Goal: Task Accomplishment & Management: Use online tool/utility

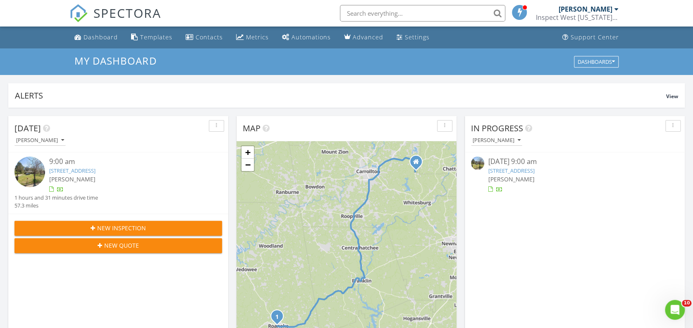
click at [96, 172] on link "183 Louina St, Roanoke, AL 36274" at bounding box center [72, 170] width 46 height 7
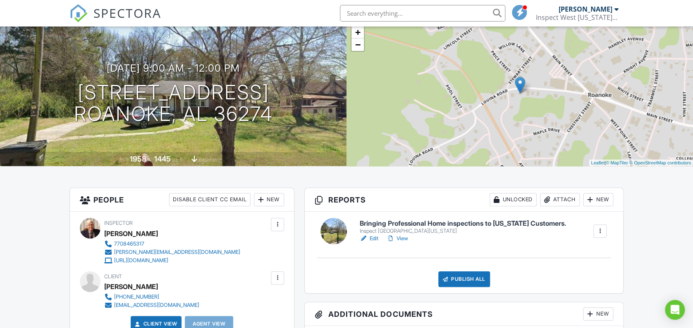
click at [401, 221] on h6 "Bringing Professional Home inspections to [US_STATE] Customers." at bounding box center [463, 223] width 206 height 7
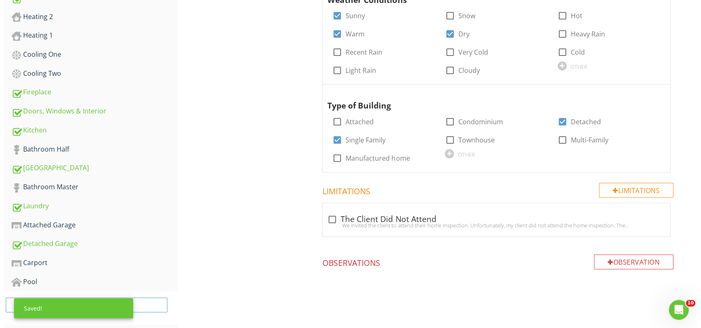
scroll to position [430, 0]
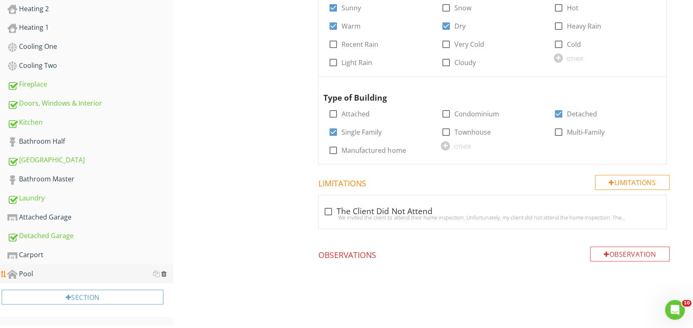
click at [162, 273] on div at bounding box center [163, 273] width 5 height 7
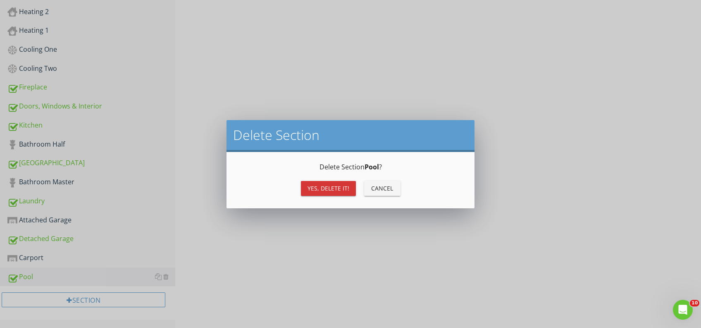
scroll to position [427, 0]
click at [313, 193] on button "Yes, Delete it!" at bounding box center [328, 188] width 55 height 15
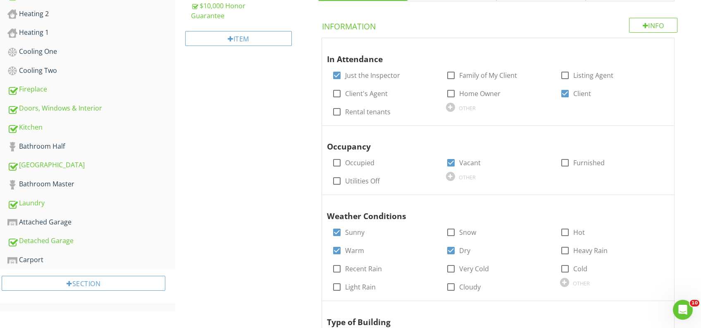
scroll to position [406, 0]
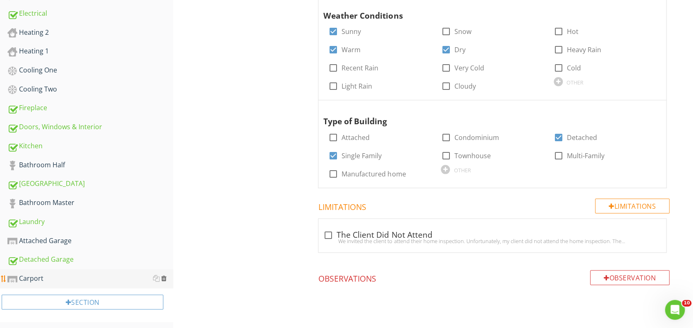
click at [163, 277] on div at bounding box center [163, 278] width 5 height 7
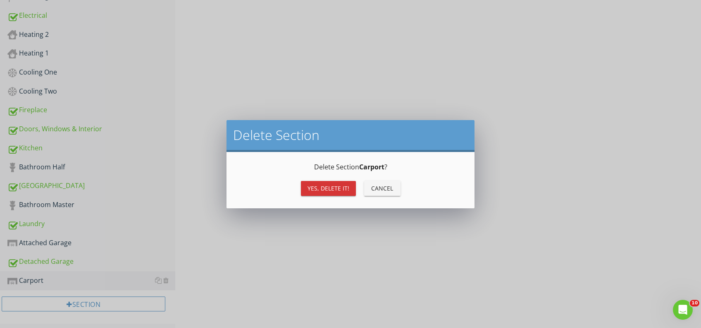
click at [313, 188] on div "Yes, Delete it!" at bounding box center [329, 188] width 42 height 9
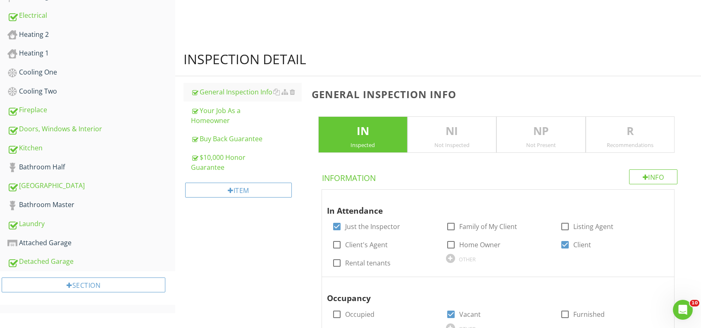
scroll to position [387, 0]
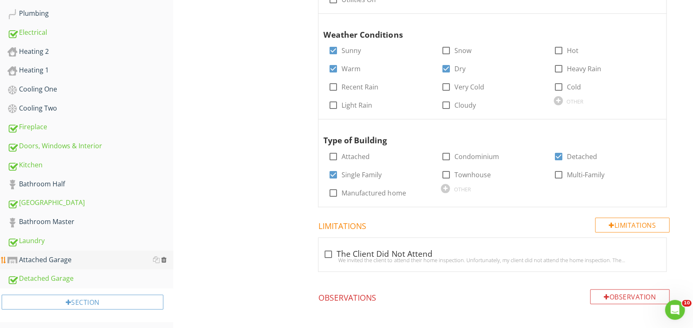
click at [165, 257] on div at bounding box center [163, 259] width 5 height 7
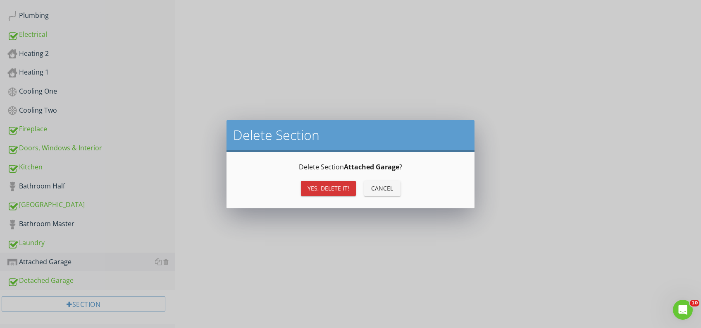
click at [322, 186] on div "Yes, Delete it!" at bounding box center [329, 188] width 42 height 9
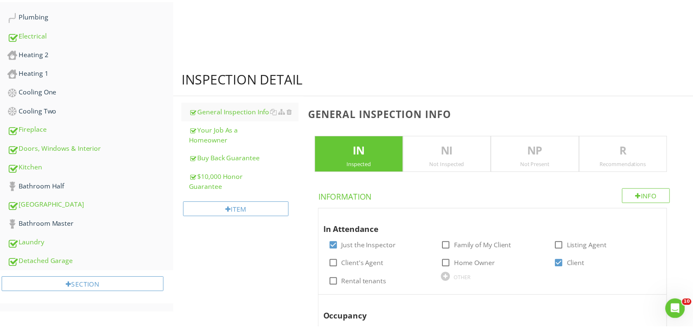
scroll to position [369, 0]
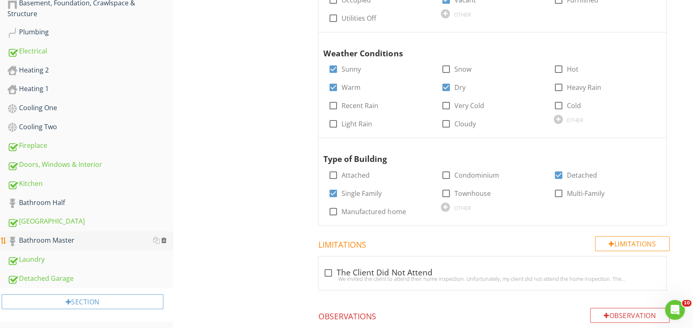
click at [163, 237] on div at bounding box center [163, 240] width 5 height 7
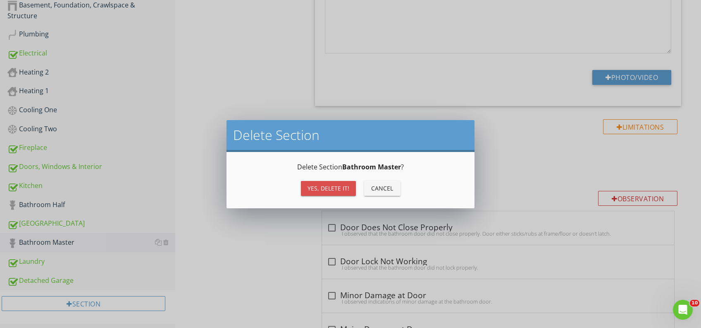
drag, startPoint x: 315, startPoint y: 185, endPoint x: 282, endPoint y: 205, distance: 38.6
click at [315, 185] on div "Yes, Delete it!" at bounding box center [329, 188] width 42 height 9
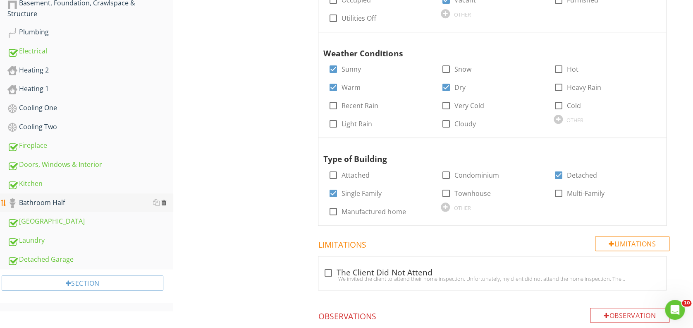
click at [163, 201] on div at bounding box center [163, 202] width 5 height 7
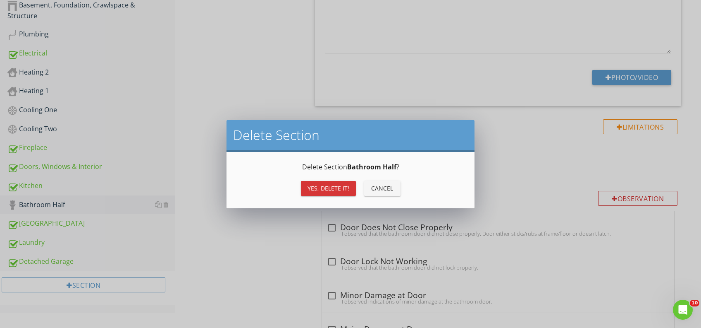
click at [314, 184] on div "Yes, Delete it!" at bounding box center [329, 188] width 42 height 9
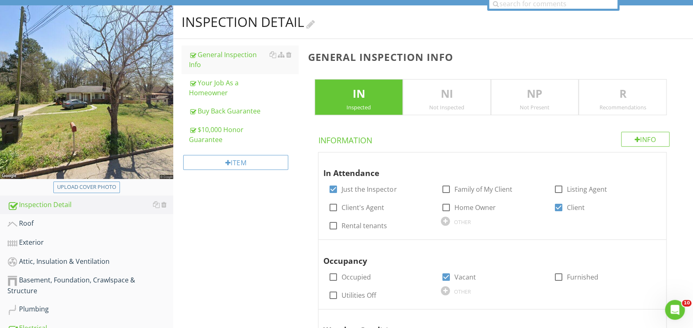
scroll to position [38, 0]
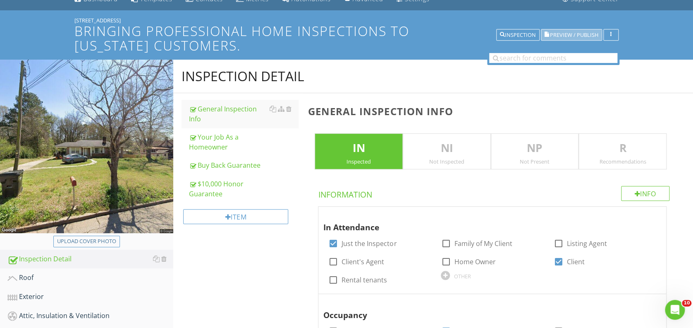
click at [555, 35] on span "Preview / Publish" at bounding box center [574, 34] width 48 height 5
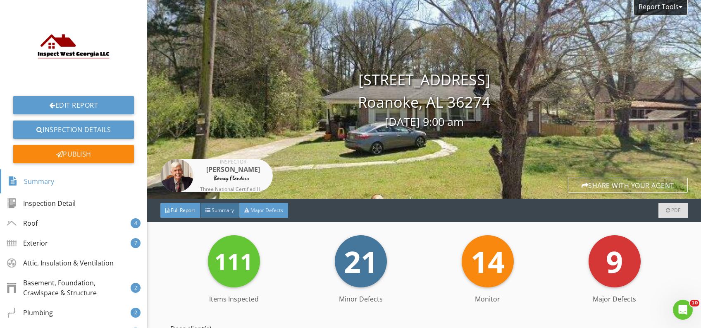
click at [259, 215] on div "Major Defects" at bounding box center [263, 210] width 49 height 15
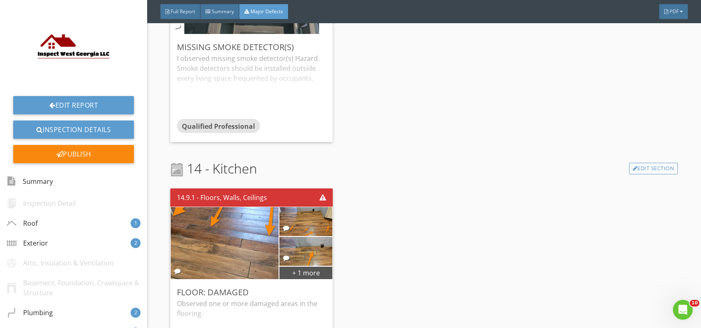
scroll to position [1262, 0]
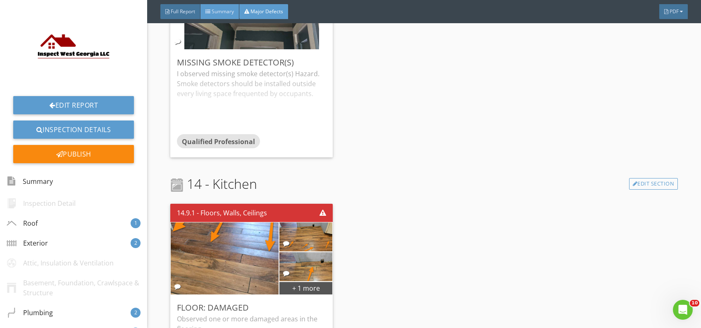
click at [222, 12] on span "Summary" at bounding box center [223, 11] width 22 height 7
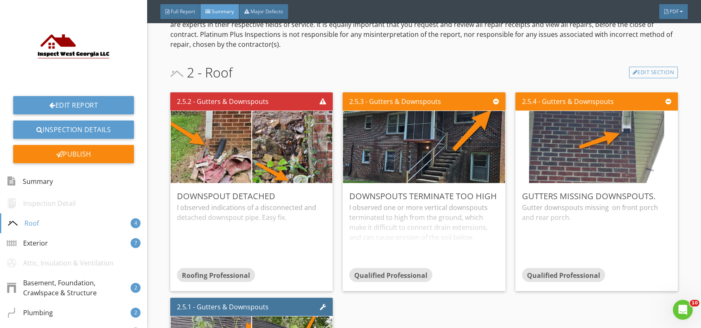
scroll to position [386, 0]
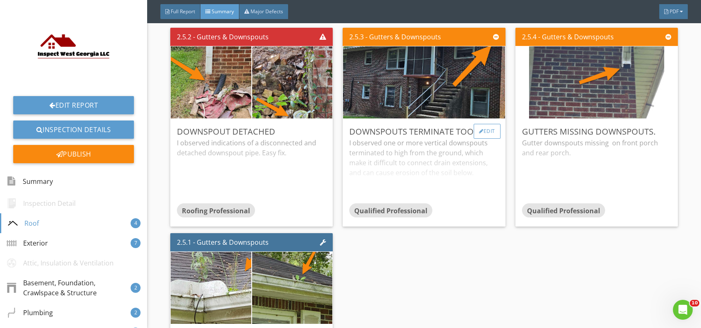
click at [485, 139] on div "Edit" at bounding box center [487, 131] width 27 height 15
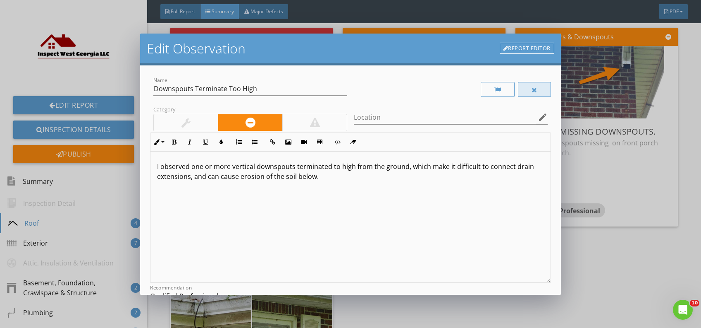
click at [518, 93] on div at bounding box center [534, 89] width 33 height 15
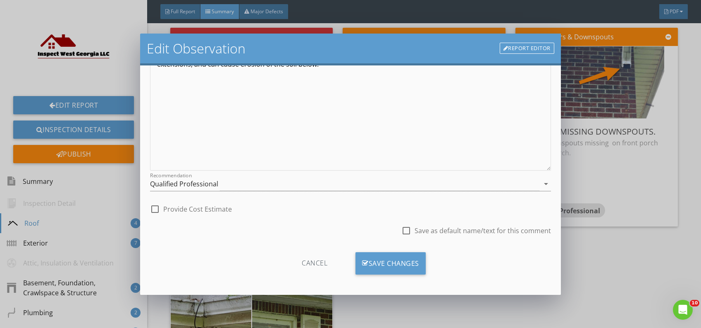
scroll to position [114, 0]
click at [406, 253] on div "Save Changes" at bounding box center [391, 261] width 70 height 22
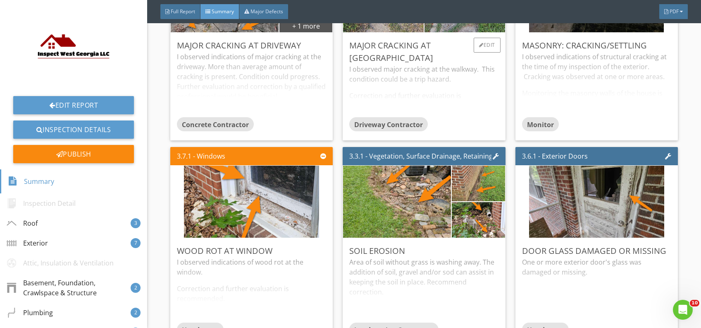
scroll to position [772, 0]
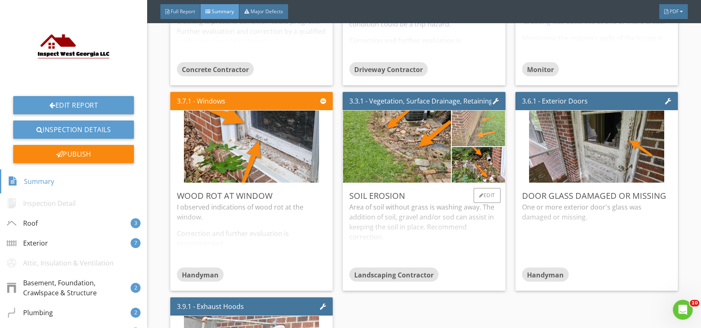
click at [467, 148] on img at bounding box center [478, 128] width 67 height 89
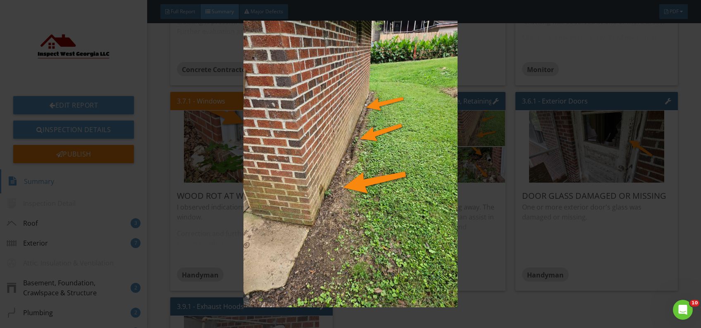
click at [455, 160] on img at bounding box center [350, 164] width 641 height 286
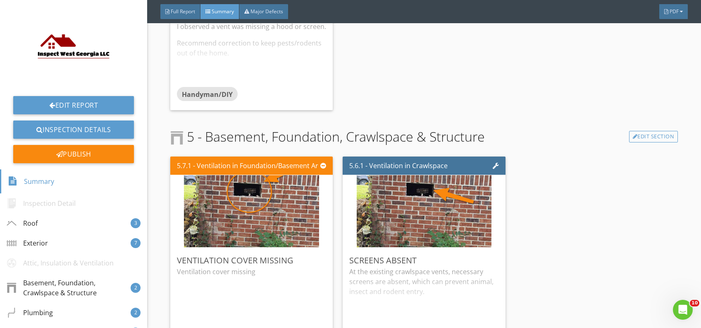
scroll to position [1213, 0]
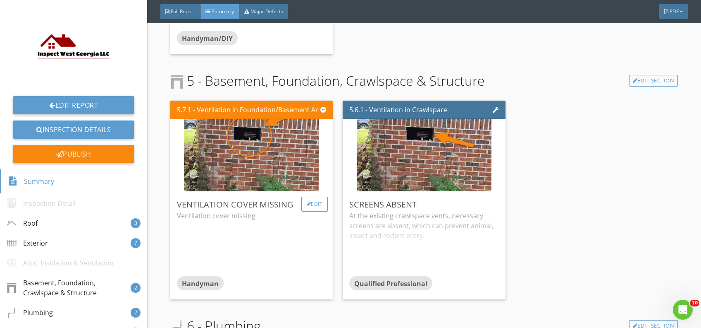
click at [313, 211] on div "Edit" at bounding box center [314, 203] width 27 height 15
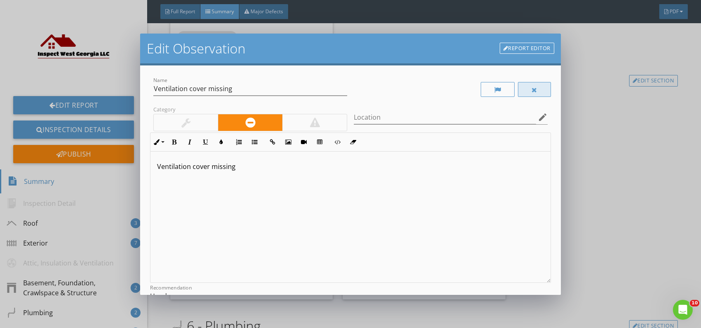
click at [519, 91] on div at bounding box center [534, 89] width 33 height 15
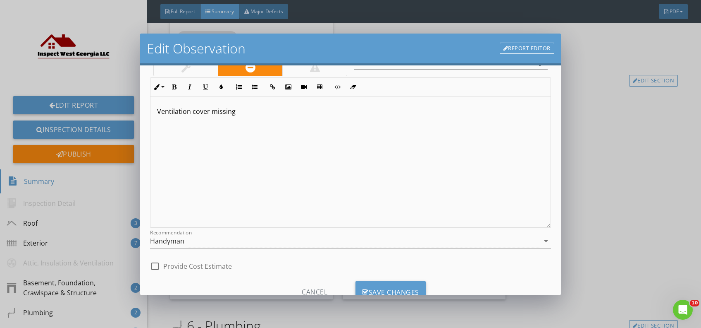
scroll to position [86, 0]
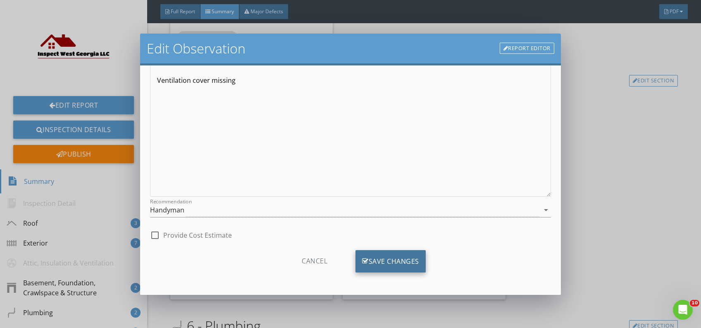
click at [385, 255] on div "Save Changes" at bounding box center [391, 261] width 70 height 22
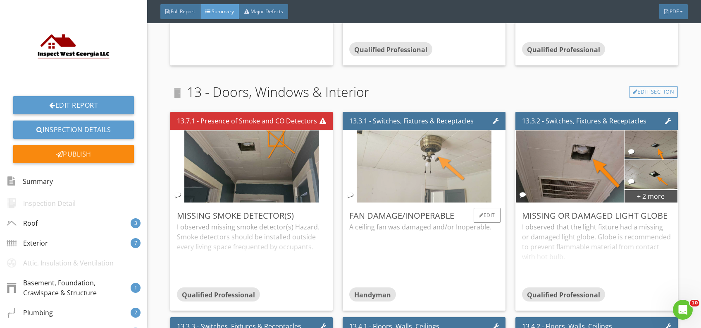
scroll to position [2481, 0]
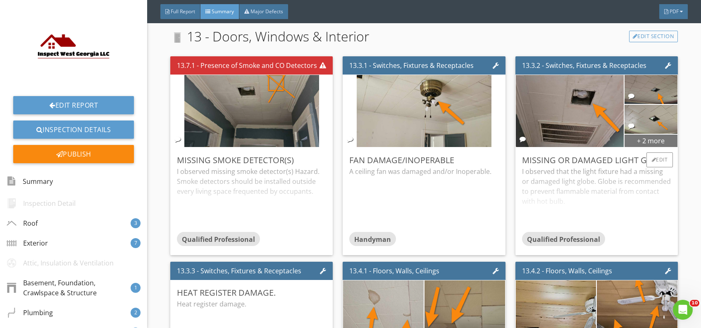
click at [629, 147] on div "+ 2 more" at bounding box center [651, 140] width 53 height 13
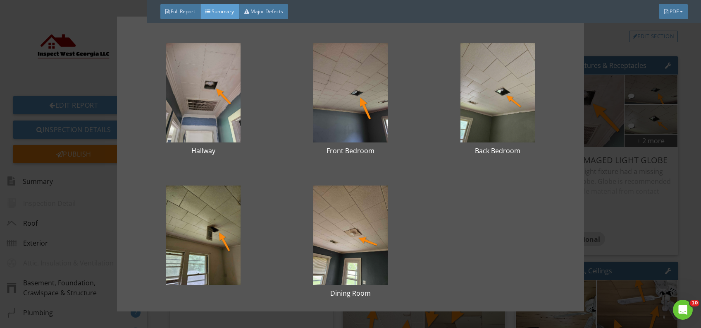
click at [536, 186] on div "Hallway Front Bedroom Back Bedroom Dining Room" at bounding box center [350, 164] width 441 height 268
click at [606, 163] on div "Hallway Front Bedroom Back Bedroom Dining Room" at bounding box center [350, 164] width 701 height 328
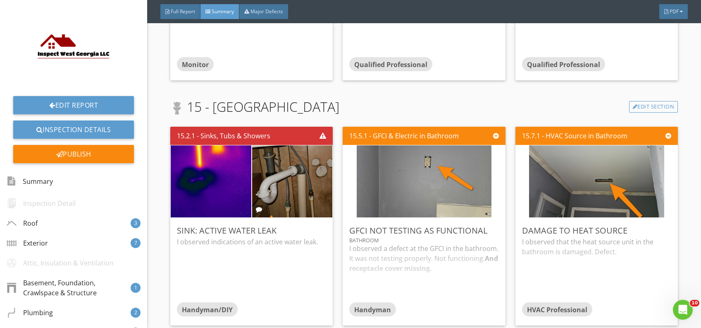
scroll to position [3529, 0]
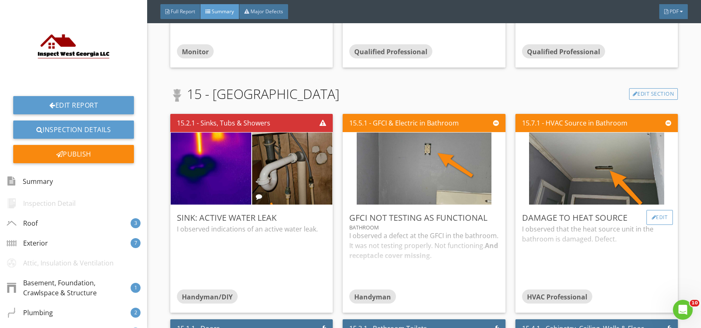
click at [647, 225] on div "Edit" at bounding box center [660, 217] width 27 height 15
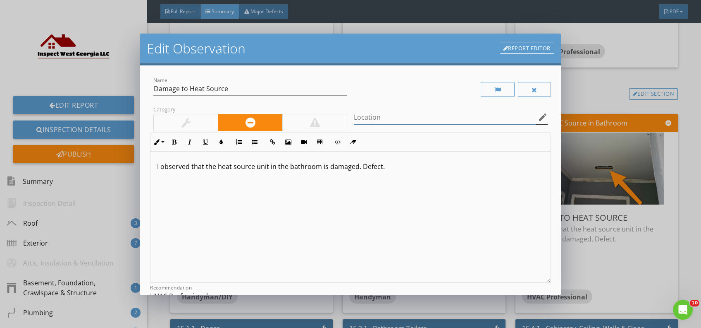
click at [430, 118] on input "Location" at bounding box center [445, 117] width 182 height 14
type input "bathroom"
click at [188, 88] on input "Damage to Heat Source" at bounding box center [250, 89] width 194 height 14
click at [223, 88] on input "Heat Source" at bounding box center [250, 89] width 194 height 14
type input "Heat Source Missing The Grill."
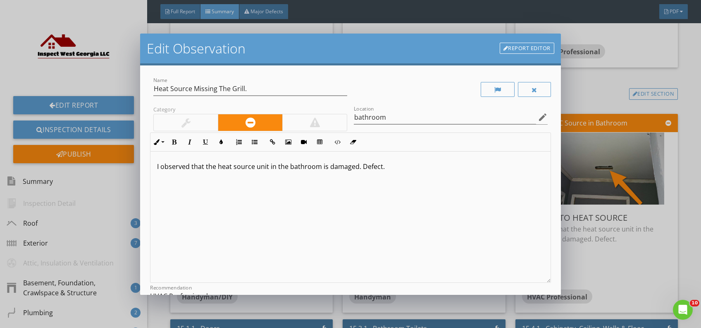
click at [384, 166] on p "I observed that the heat source unit in the bathroom is damaged. Defect." at bounding box center [350, 166] width 387 height 10
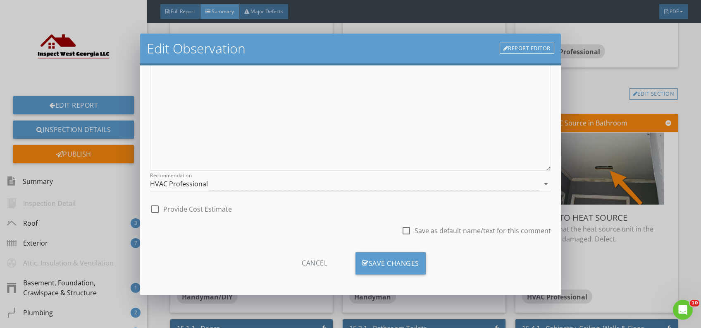
scroll to position [114, 0]
click at [414, 264] on div "Save Changes" at bounding box center [391, 261] width 70 height 22
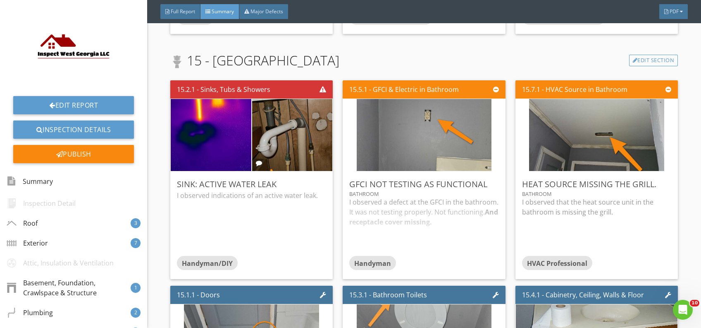
scroll to position [3529, 0]
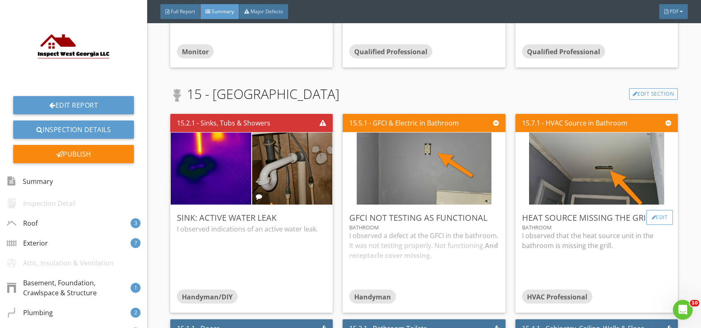
click at [654, 225] on div "Edit" at bounding box center [660, 217] width 27 height 15
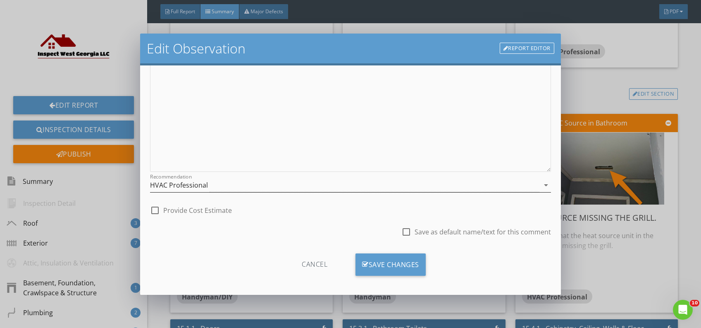
scroll to position [114, 0]
click at [257, 183] on div "HVAC Professional" at bounding box center [345, 182] width 390 height 14
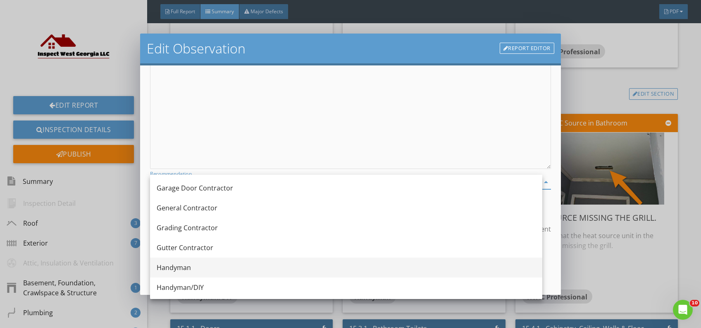
scroll to position [500, 0]
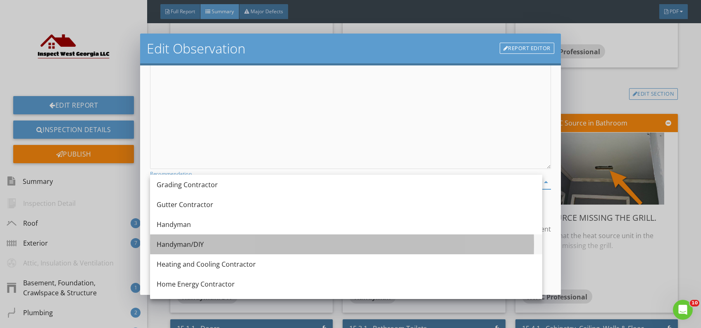
click at [196, 245] on div "Handyman/DIY" at bounding box center [346, 244] width 379 height 10
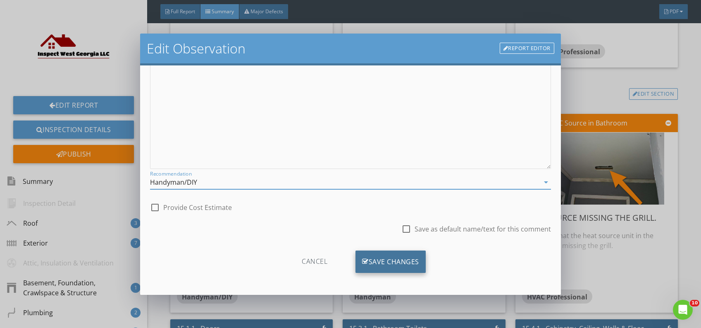
click at [362, 260] on icon at bounding box center [365, 261] width 7 height 9
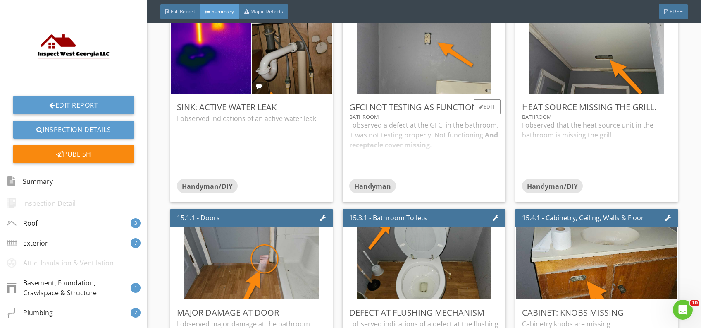
scroll to position [3749, 0]
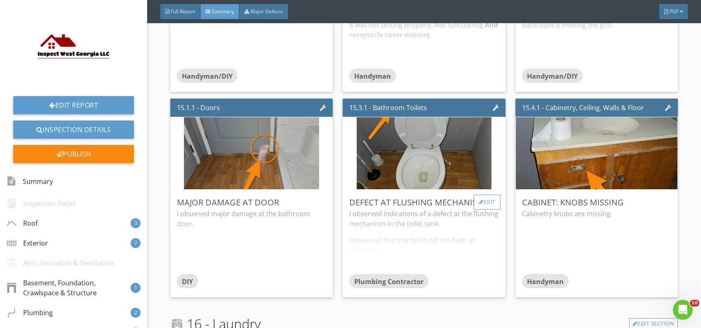
click at [476, 209] on div "Edit" at bounding box center [487, 201] width 27 height 15
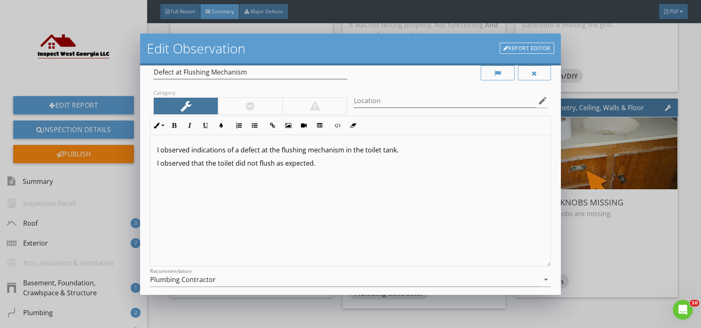
scroll to position [0, 0]
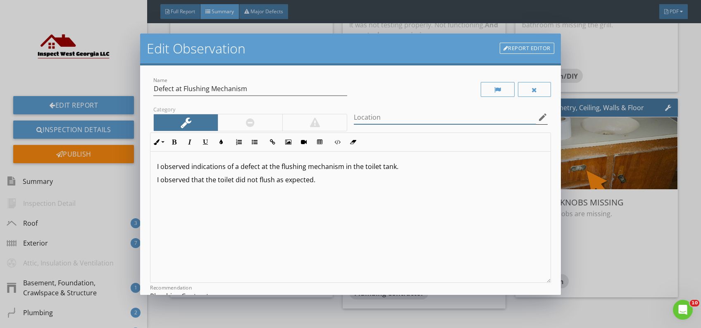
click at [400, 110] on input "Location" at bounding box center [445, 117] width 182 height 14
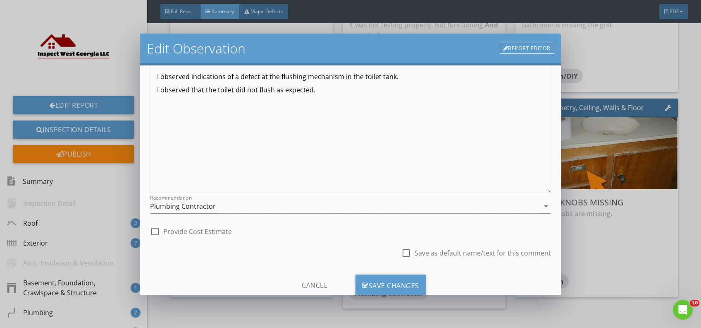
scroll to position [114, 0]
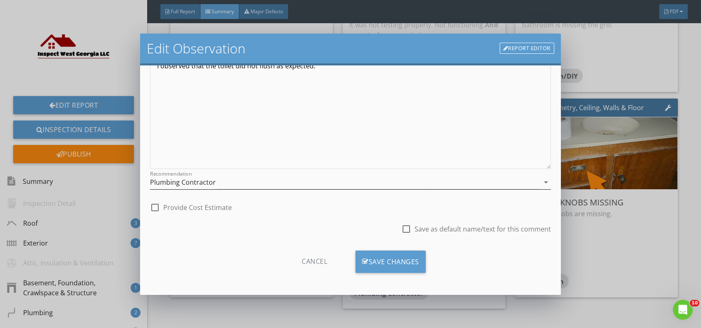
type input "bath"
click at [335, 181] on div "Plumbing Contractor" at bounding box center [345, 182] width 390 height 14
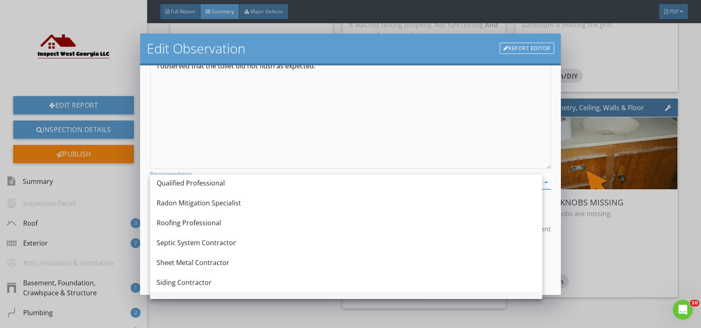
scroll to position [897, 0]
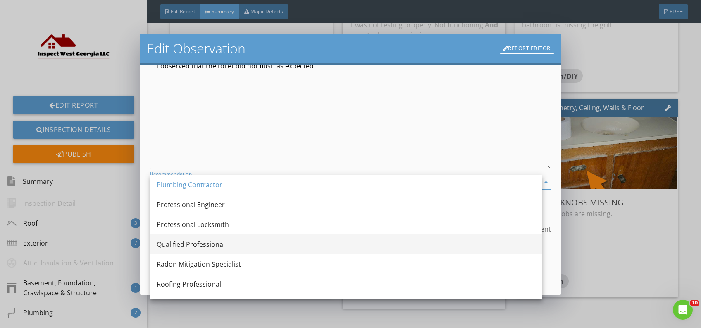
click at [258, 245] on div "Qualified Professional" at bounding box center [346, 244] width 379 height 10
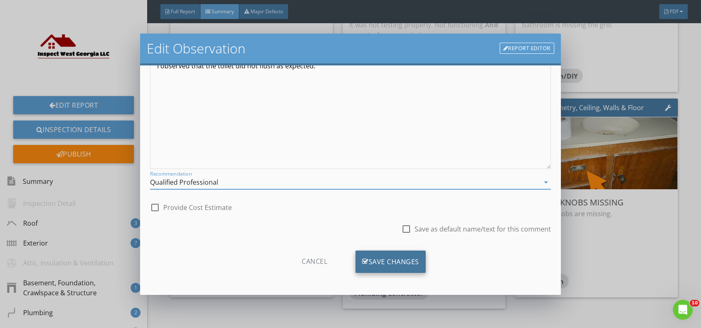
click at [377, 263] on div "Save Changes" at bounding box center [391, 261] width 70 height 22
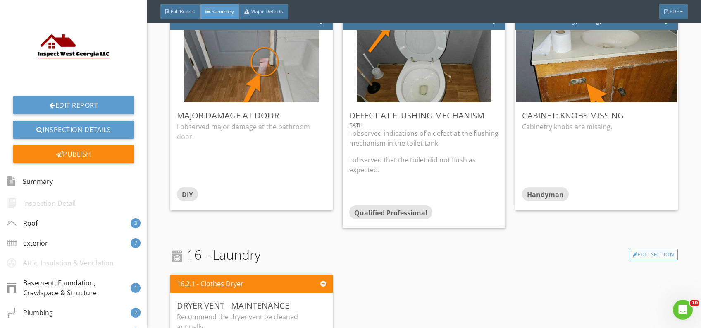
scroll to position [3859, 0]
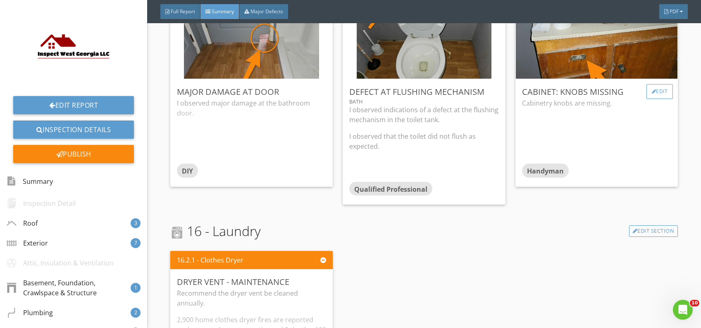
click at [656, 99] on div "Edit" at bounding box center [660, 91] width 27 height 15
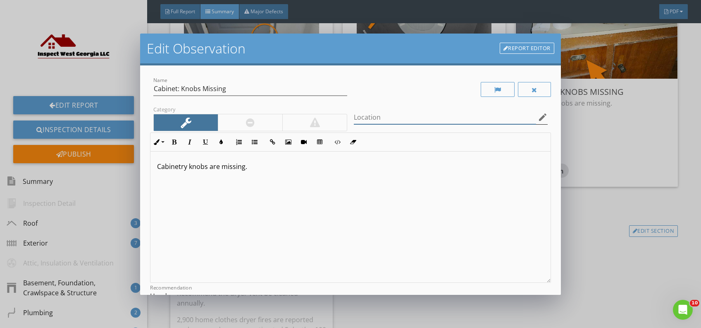
click at [382, 117] on input "Location" at bounding box center [445, 117] width 182 height 14
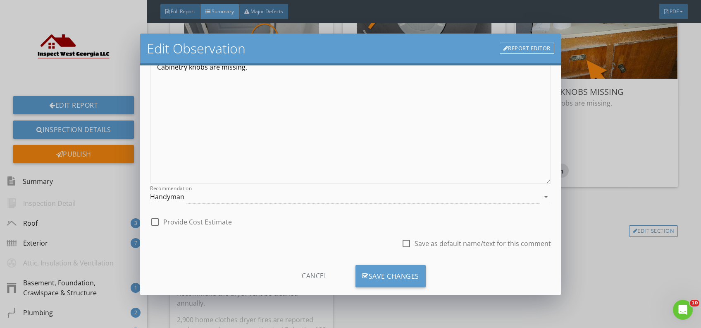
scroll to position [110, 0]
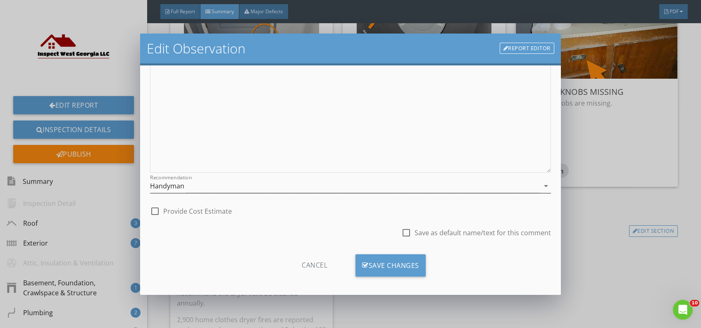
type input "bath"
click at [339, 186] on div "Handyman" at bounding box center [345, 186] width 390 height 14
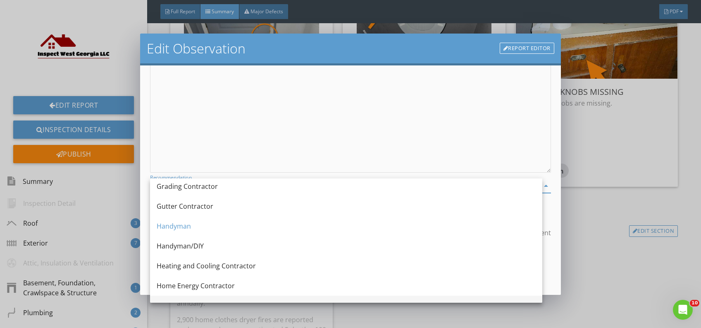
scroll to position [500, 0]
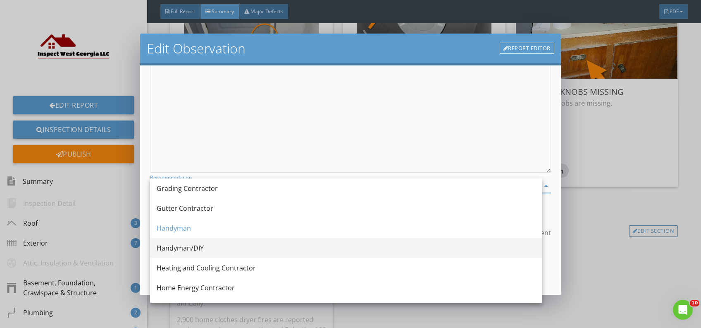
click at [202, 245] on div "Handyman/DIY" at bounding box center [346, 248] width 379 height 10
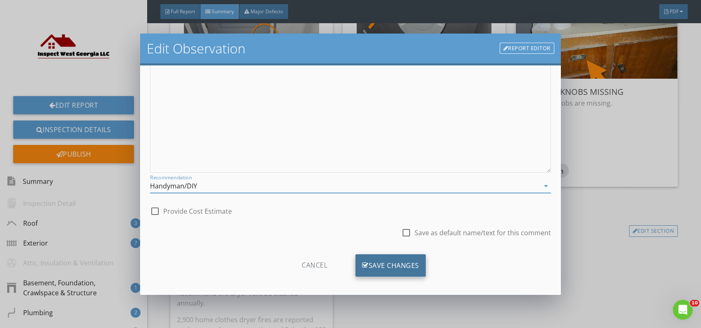
click at [376, 268] on div "Save Changes" at bounding box center [391, 265] width 70 height 22
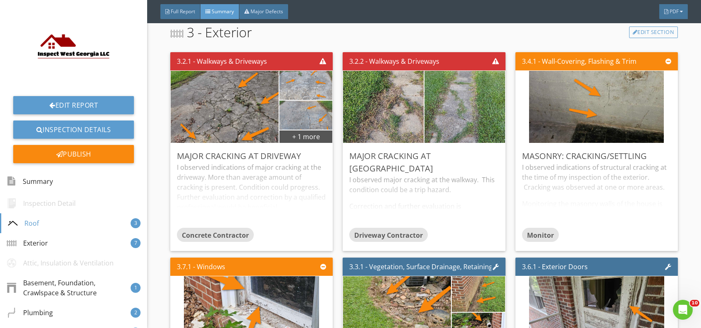
scroll to position [551, 0]
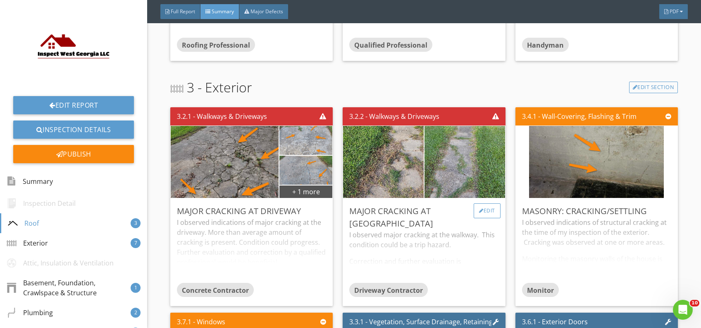
click at [480, 218] on div "Edit" at bounding box center [487, 210] width 27 height 15
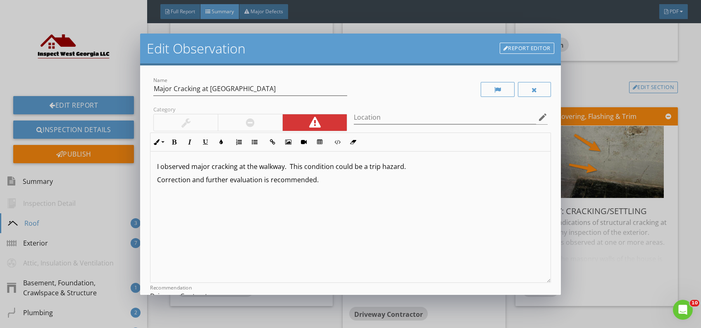
click at [190, 120] on div at bounding box center [186, 122] width 64 height 17
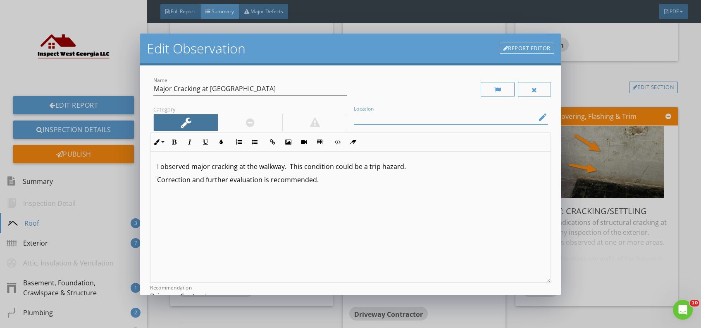
click at [417, 119] on input "Location" at bounding box center [445, 117] width 182 height 14
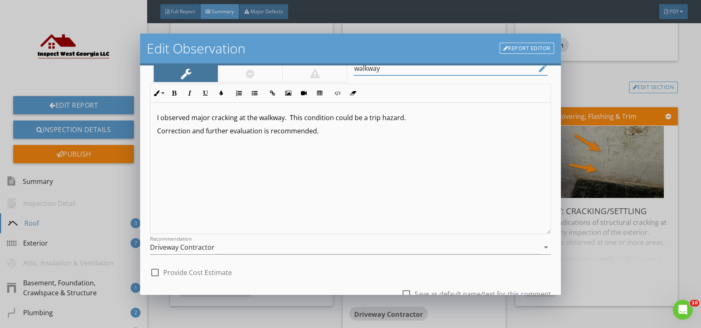
scroll to position [110, 0]
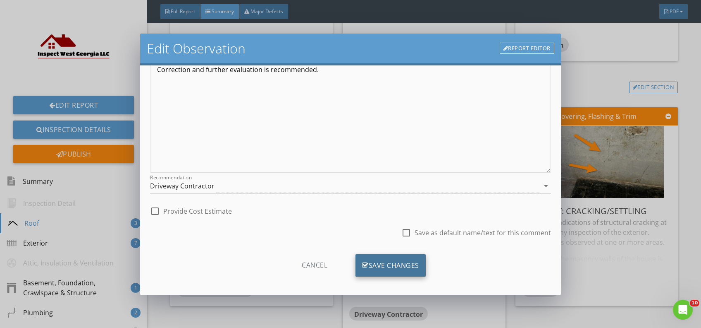
type input "walkway"
click at [393, 261] on div "Save Changes" at bounding box center [391, 265] width 70 height 22
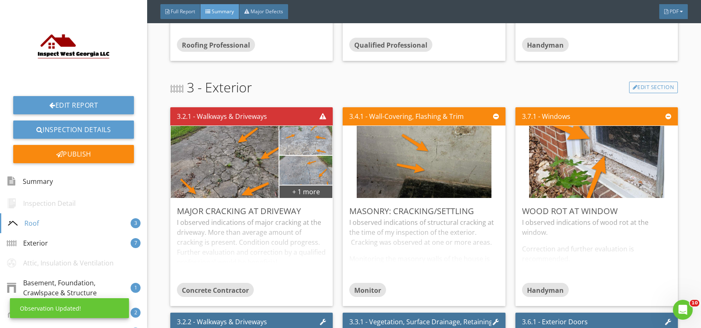
scroll to position [16, 0]
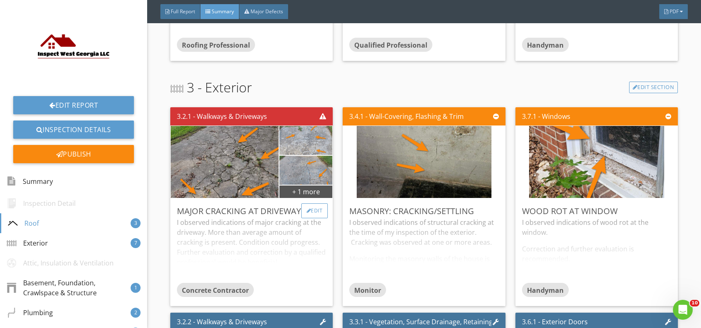
click at [308, 218] on div "Edit" at bounding box center [314, 210] width 27 height 15
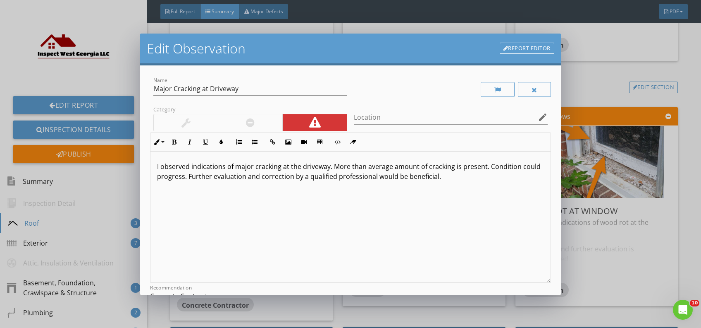
click at [187, 116] on div at bounding box center [186, 122] width 64 height 17
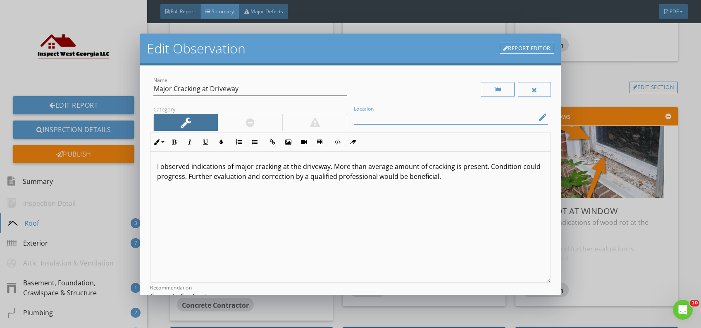
click at [374, 114] on input "Location" at bounding box center [445, 117] width 182 height 14
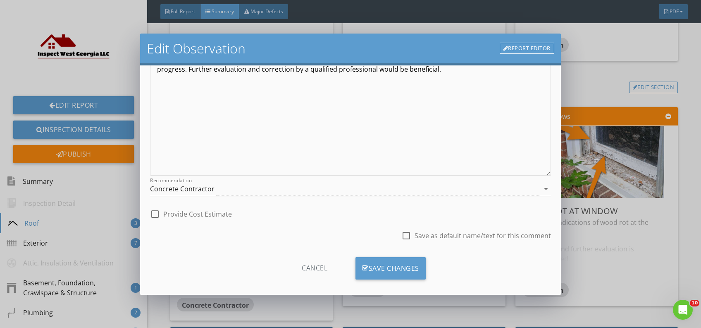
scroll to position [114, 0]
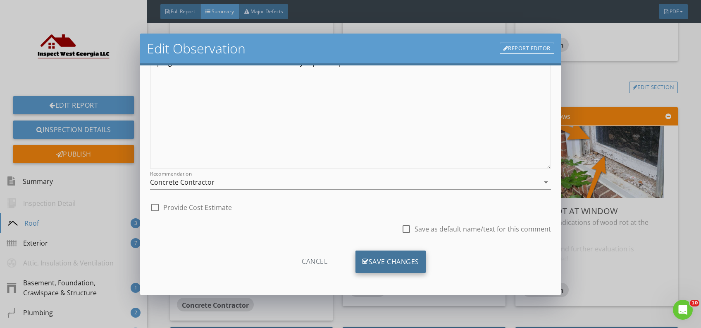
type input "driveway"
click at [400, 259] on div "Save Changes" at bounding box center [391, 261] width 70 height 22
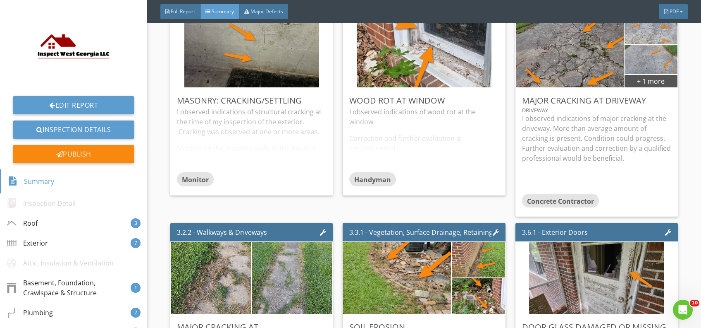
scroll to position [606, 0]
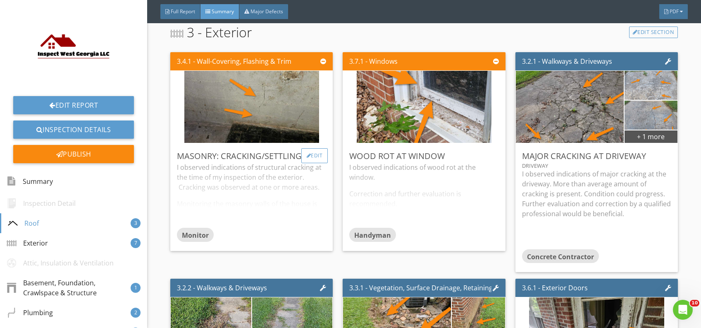
click at [308, 163] on div "Edit" at bounding box center [314, 155] width 27 height 15
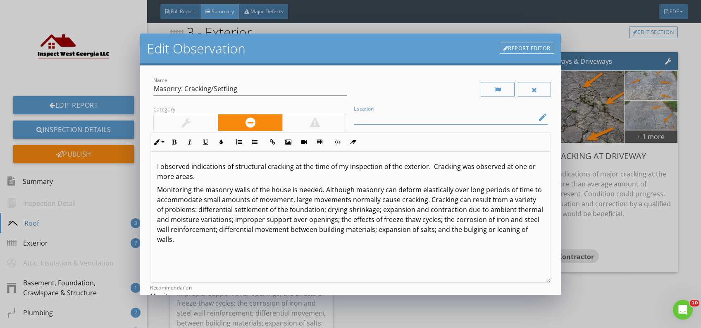
click at [389, 115] on input "Location" at bounding box center [445, 117] width 182 height 14
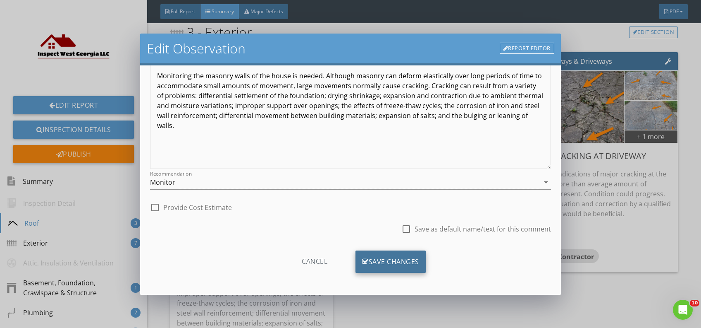
type input "basement near water heater"
click at [390, 256] on div "Save Changes" at bounding box center [391, 261] width 70 height 22
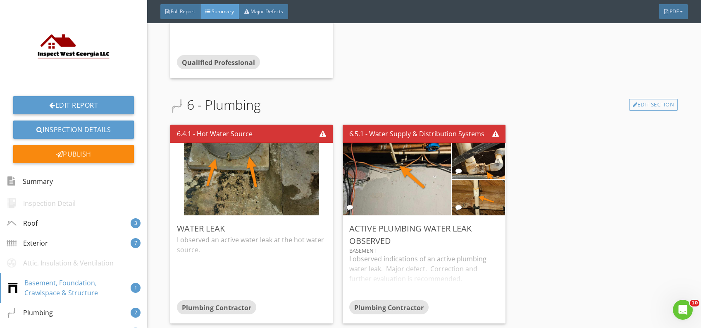
scroll to position [1654, 0]
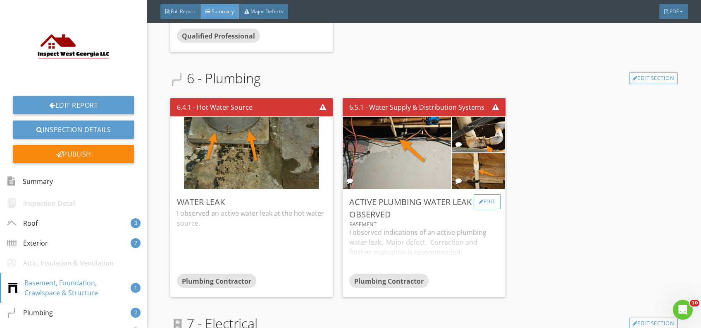
click at [479, 209] on div "Edit" at bounding box center [487, 201] width 27 height 15
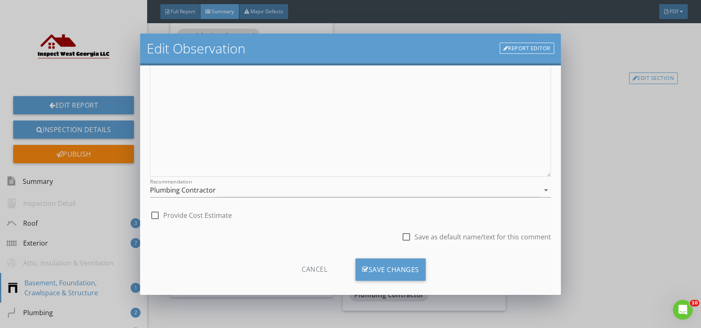
scroll to position [110, 0]
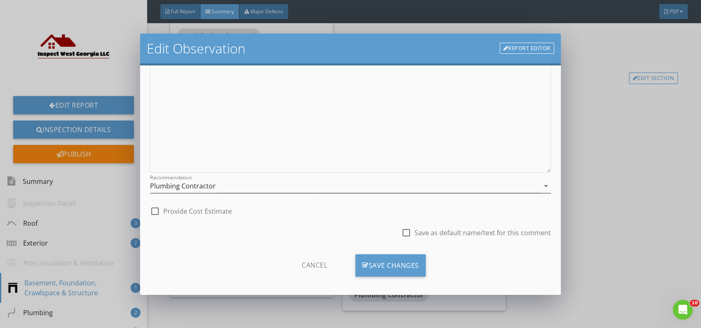
click at [313, 188] on div "Plumbing Contractor" at bounding box center [345, 186] width 390 height 14
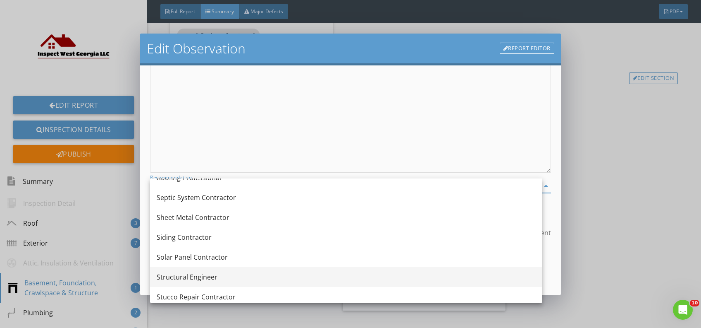
scroll to position [853, 0]
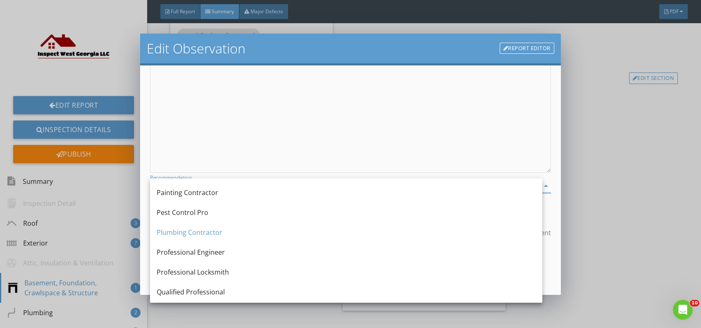
click at [190, 290] on div "Qualified Professional" at bounding box center [346, 292] width 379 height 10
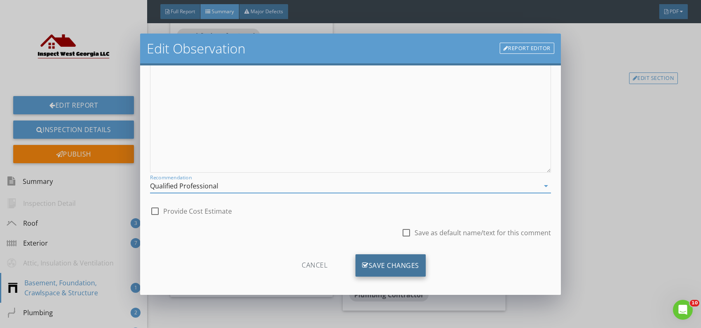
click at [362, 265] on icon at bounding box center [365, 265] width 7 height 9
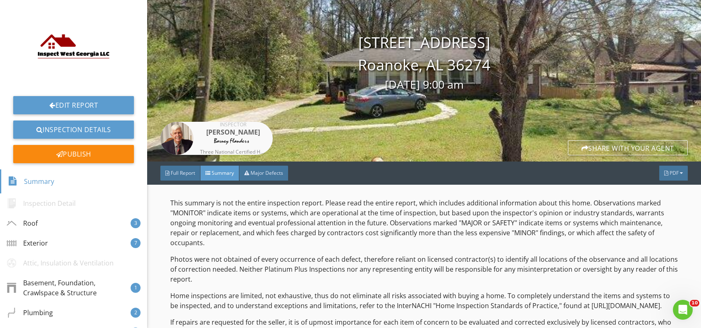
scroll to position [0, 0]
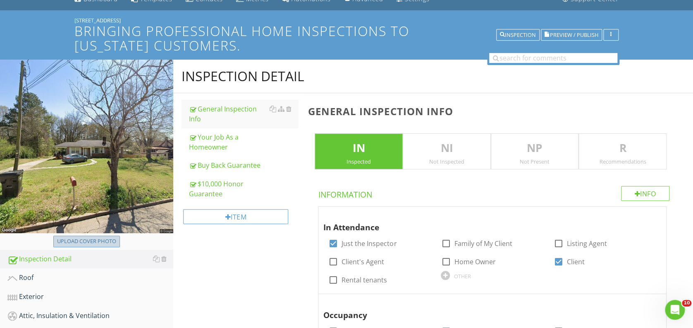
click at [108, 238] on div "Upload cover photo" at bounding box center [86, 241] width 59 height 8
type input "C:\fakepath\20250828_074707.jpg"
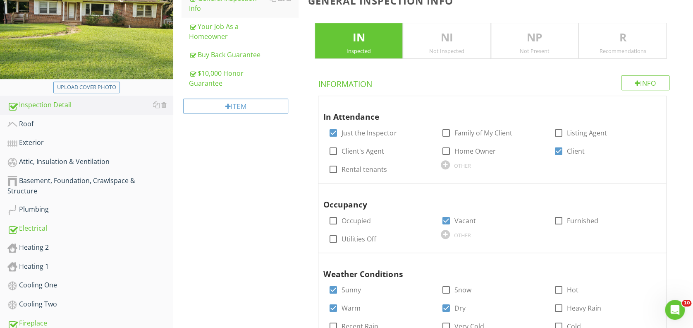
scroll to position [203, 0]
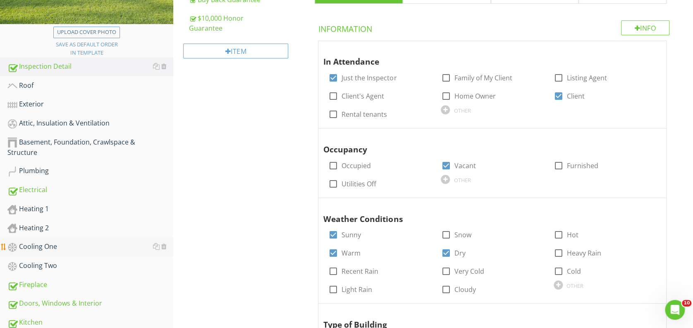
click at [44, 244] on div "Cooling One" at bounding box center [90, 246] width 166 height 11
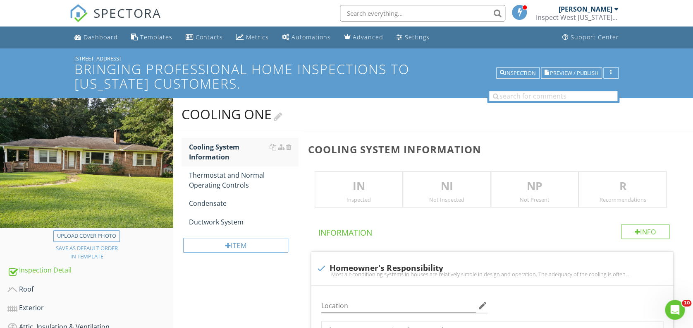
click at [281, 114] on div at bounding box center [278, 115] width 9 height 11
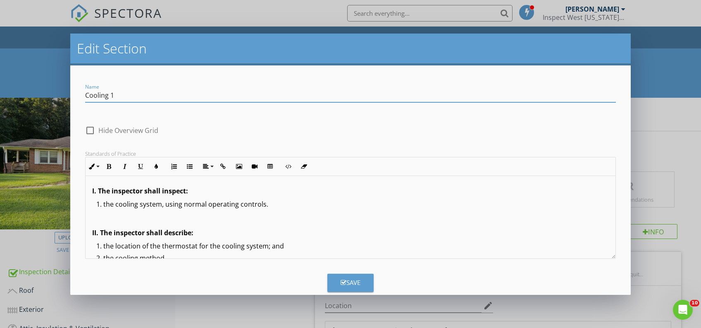
type input "Cooling 1"
click at [356, 287] on button "Save" at bounding box center [351, 282] width 46 height 18
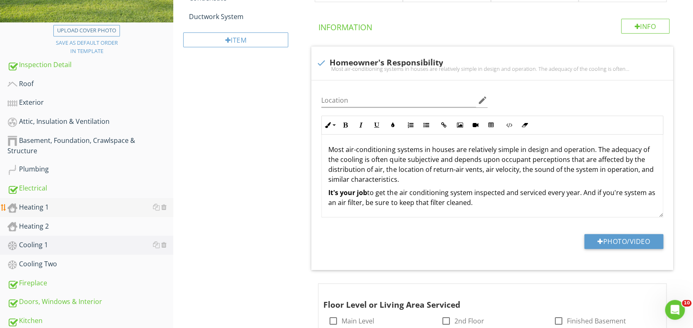
scroll to position [220, 0]
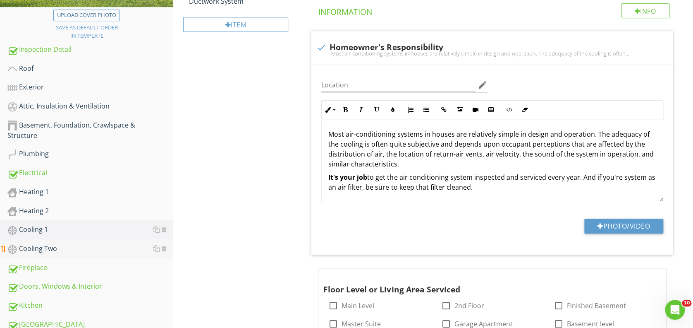
click at [76, 248] on div "Cooling Two" at bounding box center [90, 248] width 166 height 11
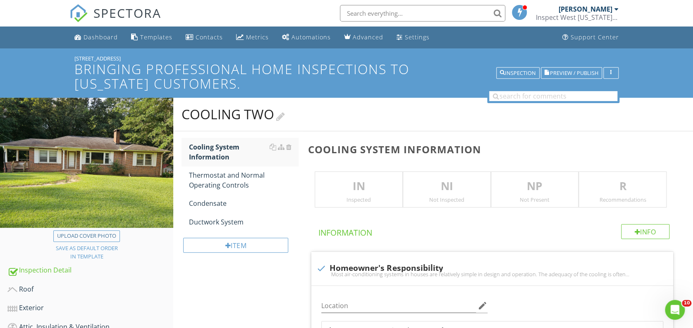
click at [284, 116] on div at bounding box center [280, 115] width 9 height 11
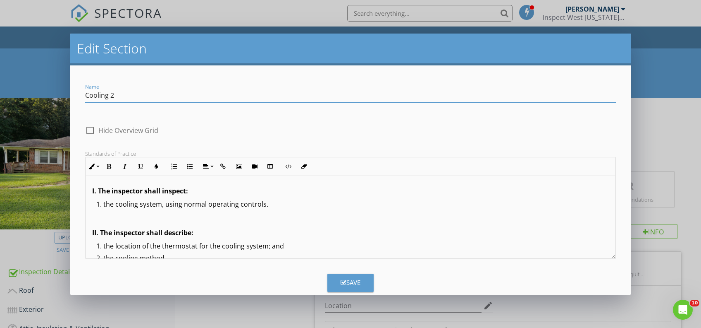
type input "Cooling 2"
click at [342, 284] on div "Save" at bounding box center [351, 282] width 20 height 10
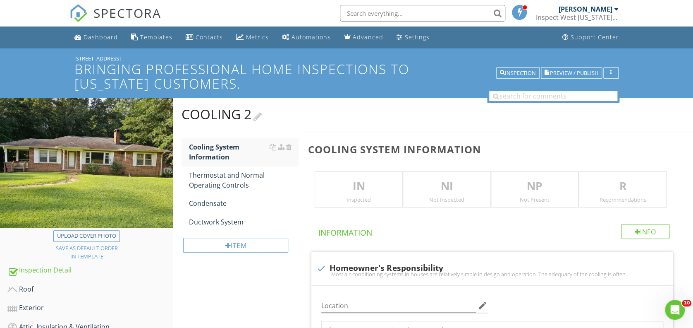
scroll to position [55, 0]
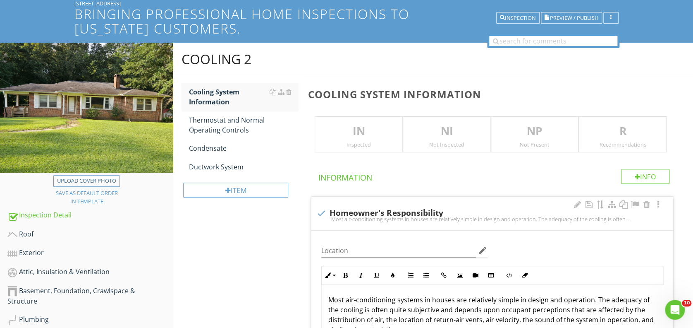
click at [214, 119] on div "Thermostat and Normal Operating Controls" at bounding box center [243, 125] width 109 height 20
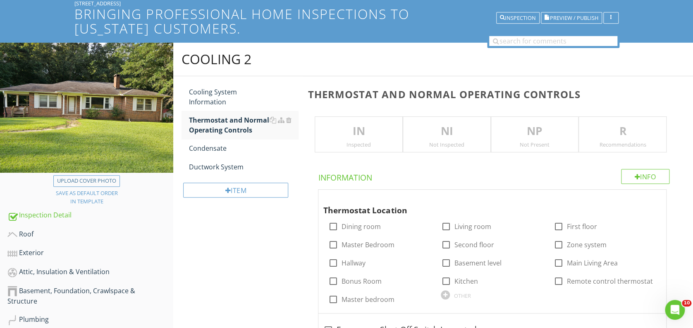
click at [530, 136] on p "NP" at bounding box center [534, 131] width 87 height 17
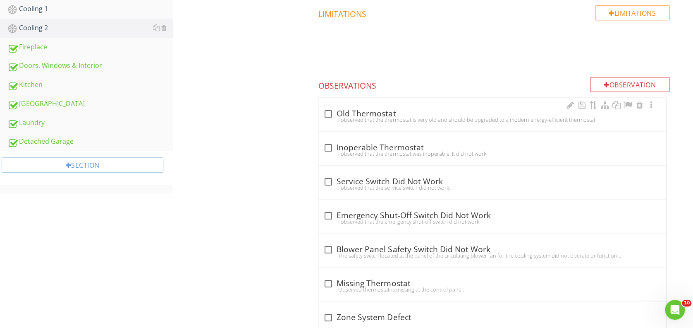
scroll to position [495, 0]
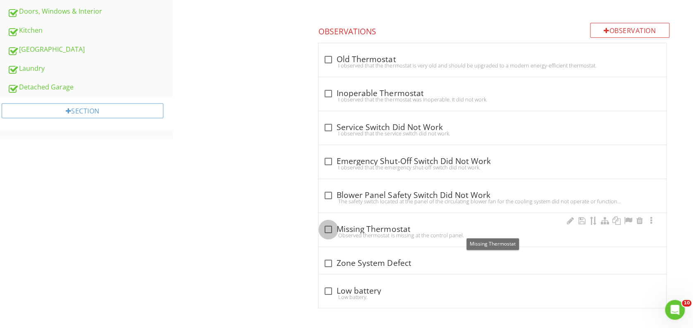
click at [328, 229] on div at bounding box center [328, 229] width 14 height 14
checkbox input "true"
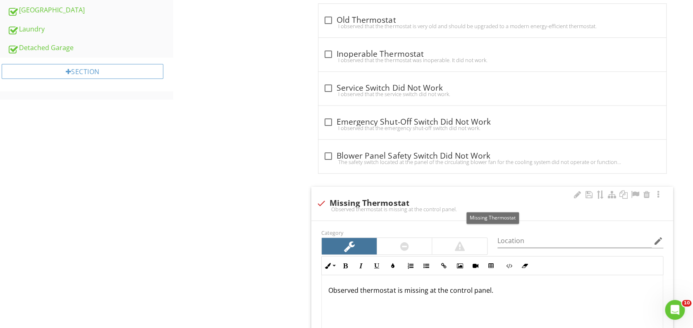
scroll to position [550, 0]
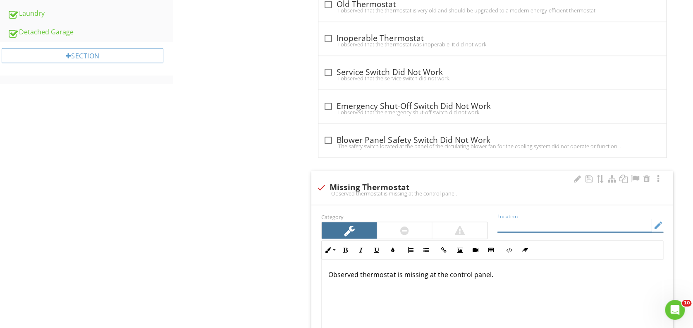
click at [509, 227] on input "Location" at bounding box center [574, 225] width 154 height 14
type input "basement"
click at [460, 232] on div at bounding box center [459, 230] width 10 height 10
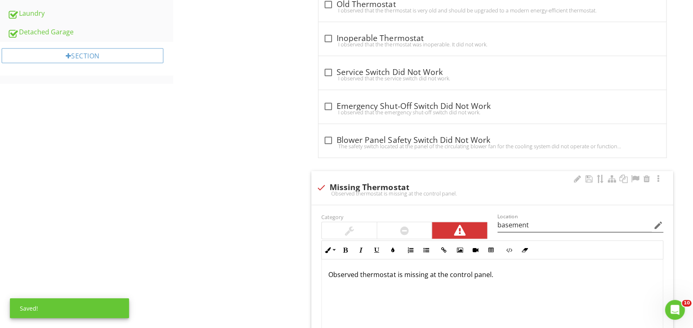
scroll to position [605, 0]
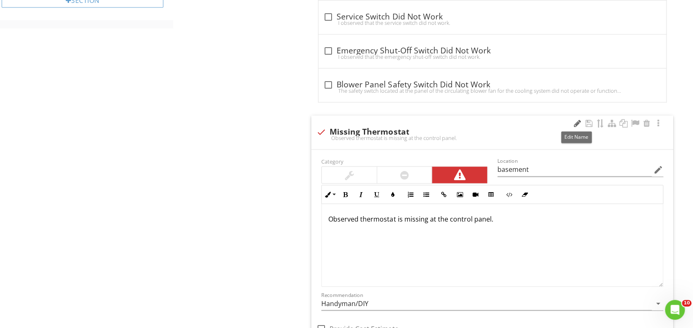
click at [575, 124] on div at bounding box center [577, 123] width 10 height 8
click at [490, 211] on div "Observed thermostat is missing at the control panel." at bounding box center [492, 244] width 341 height 83
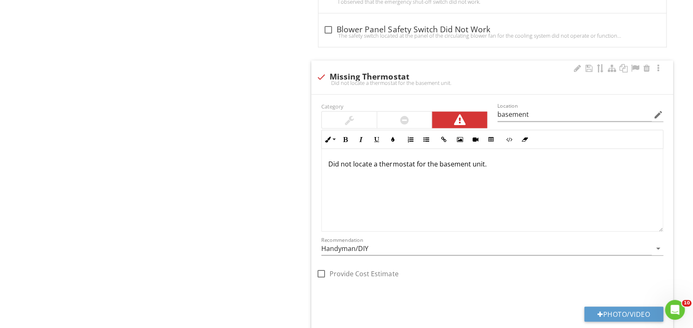
scroll to position [0, 0]
drag, startPoint x: 623, startPoint y: 162, endPoint x: 470, endPoint y: 160, distance: 152.6
click at [485, 166] on p "Did not locate a thermostat for the basement unit. So the basement hvac could n…" at bounding box center [492, 163] width 328 height 10
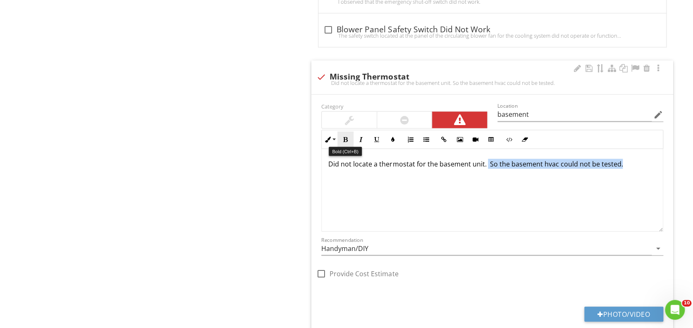
click at [346, 138] on icon "button" at bounding box center [345, 139] width 6 height 6
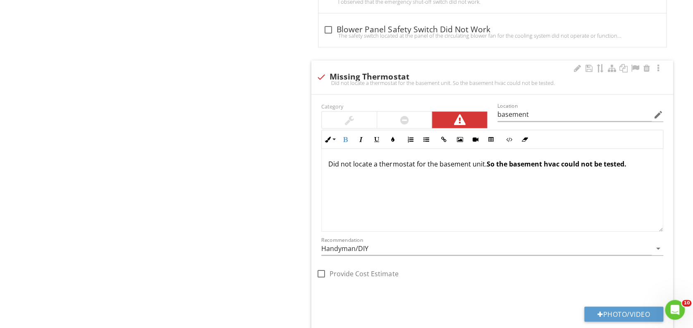
click at [423, 193] on div "Did not locate a thermostat for the basement unit. So the basement hvac could n…" at bounding box center [492, 189] width 341 height 83
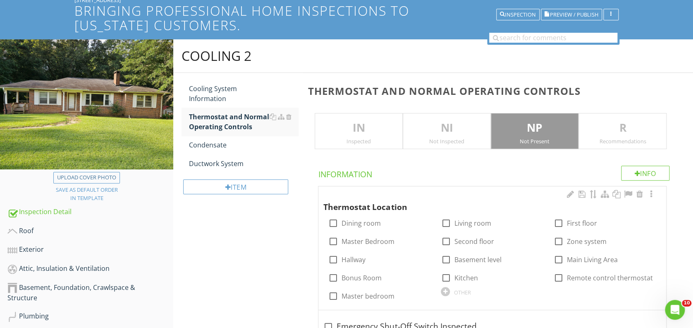
scroll to position [53, 0]
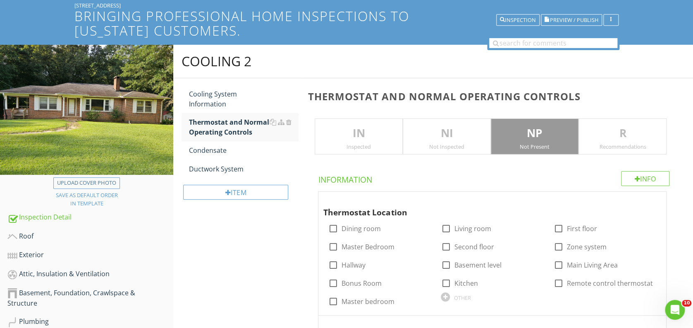
click at [420, 131] on p "NI" at bounding box center [446, 133] width 87 height 17
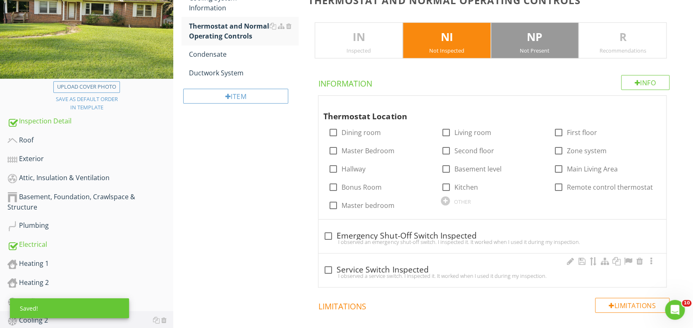
scroll to position [163, 0]
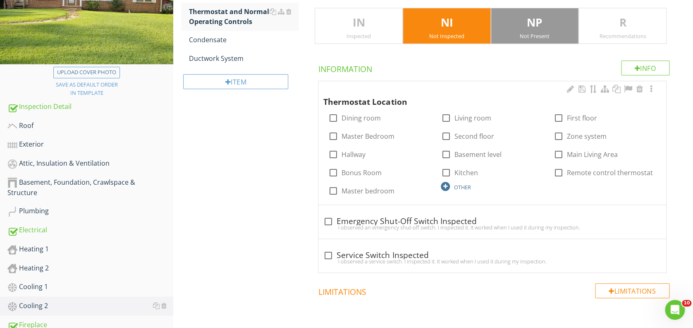
click at [446, 186] on div at bounding box center [445, 186] width 9 height 9
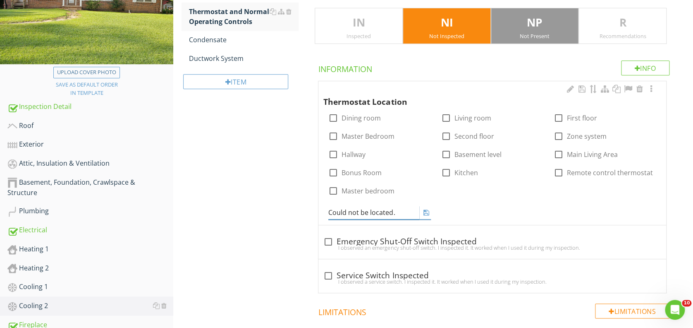
type input "Could not be located."
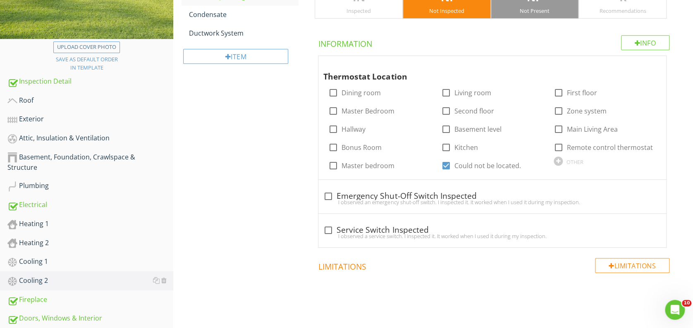
scroll to position [108, 0]
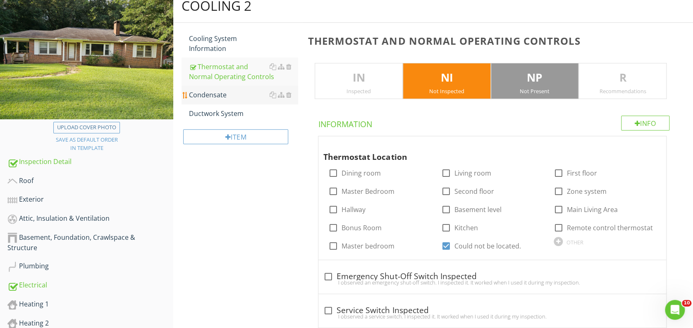
drag, startPoint x: 212, startPoint y: 95, endPoint x: 231, endPoint y: 103, distance: 20.4
click at [212, 95] on div "Condensate" at bounding box center [243, 95] width 109 height 10
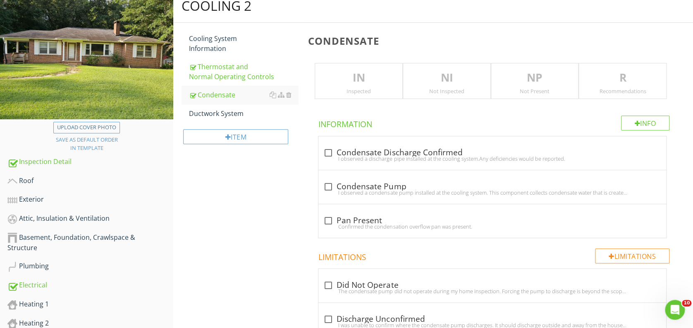
click at [450, 83] on p "NI" at bounding box center [446, 77] width 87 height 17
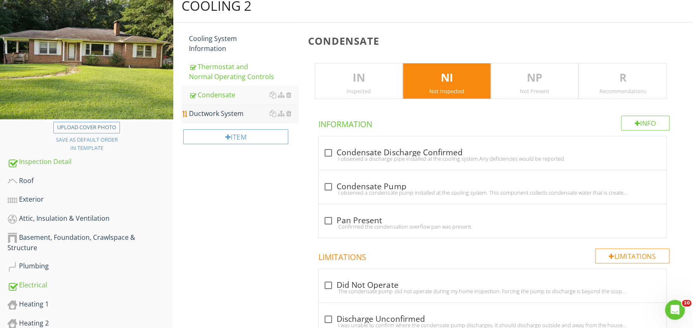
click at [239, 112] on div "Ductwork System" at bounding box center [243, 113] width 109 height 10
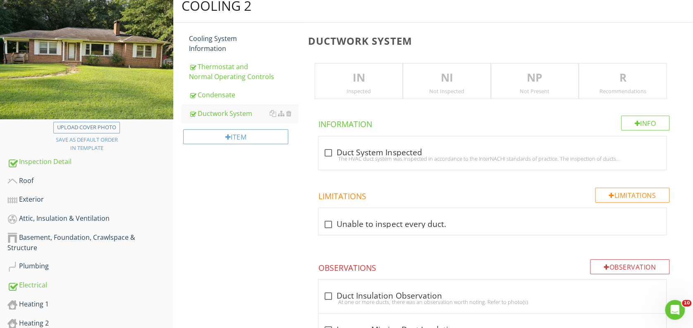
click at [374, 81] on p "IN" at bounding box center [358, 77] width 87 height 17
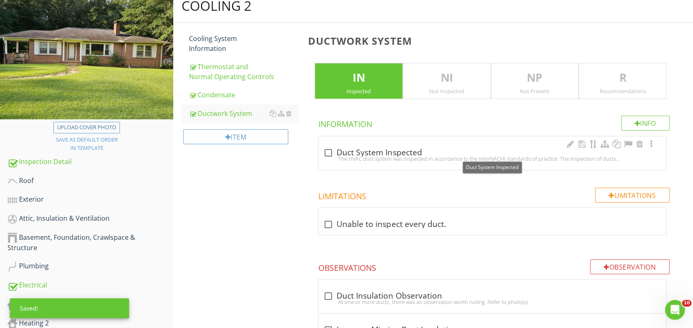
click at [328, 150] on div at bounding box center [328, 153] width 14 height 14
checkbox input "true"
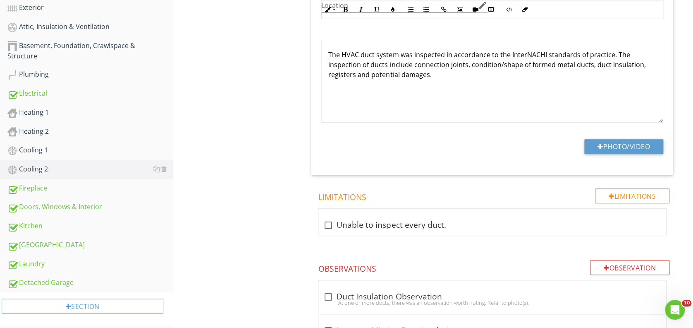
scroll to position [329, 0]
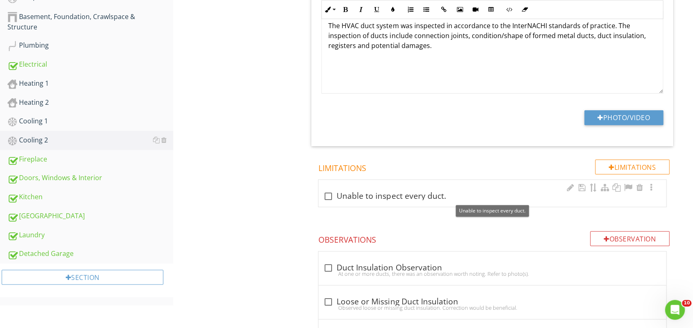
click at [327, 194] on div at bounding box center [328, 196] width 14 height 14
checkbox input "true"
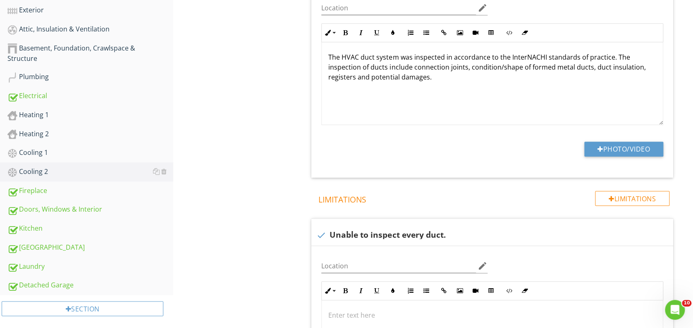
scroll to position [274, 0]
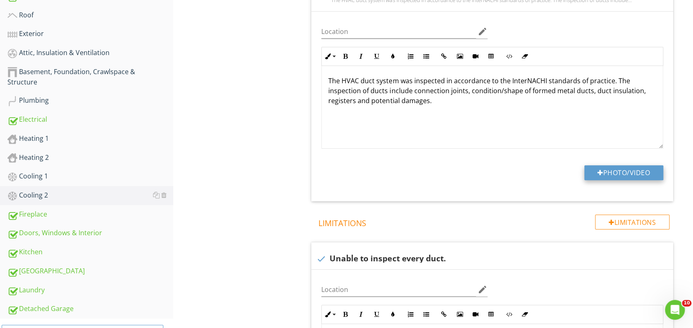
click at [592, 175] on button "Photo/Video" at bounding box center [623, 172] width 79 height 15
type input "C:\fakepath\2025-7-28-69.jpg"
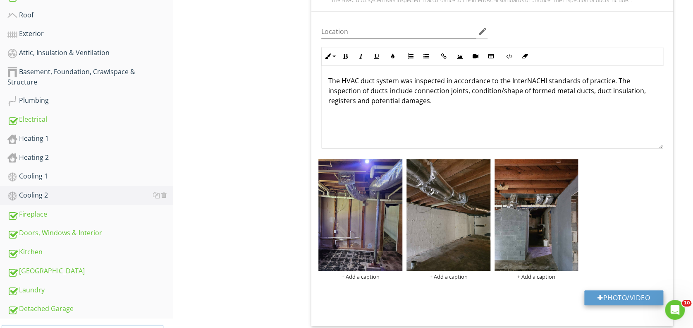
click at [598, 298] on div at bounding box center [601, 297] width 6 height 7
click at [385, 230] on img at bounding box center [360, 215] width 84 height 112
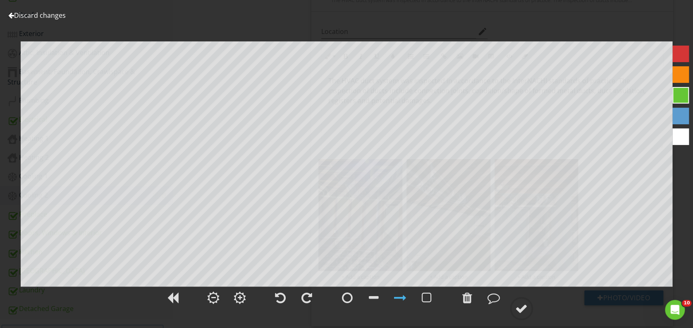
click at [675, 70] on div at bounding box center [680, 74] width 17 height 17
click at [523, 308] on div at bounding box center [521, 308] width 12 height 12
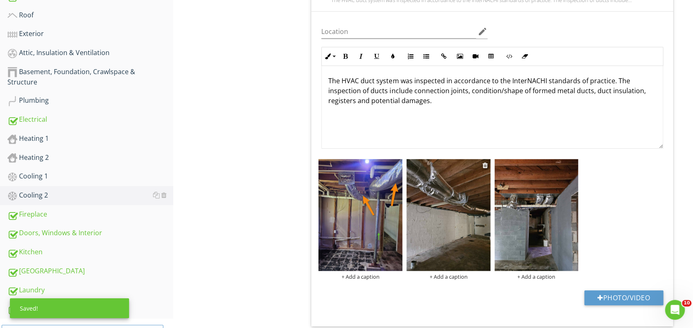
click at [442, 243] on img at bounding box center [448, 215] width 84 height 112
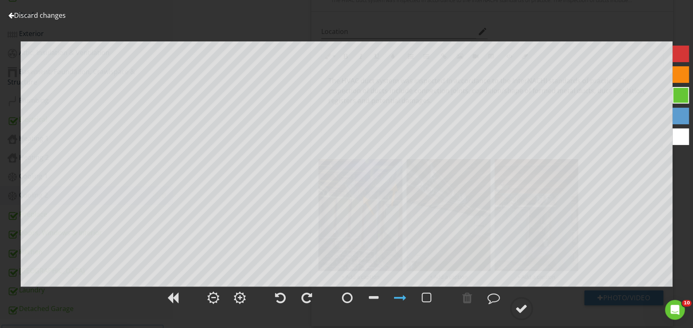
click at [681, 70] on div at bounding box center [680, 74] width 17 height 17
click at [526, 308] on div at bounding box center [521, 308] width 12 height 12
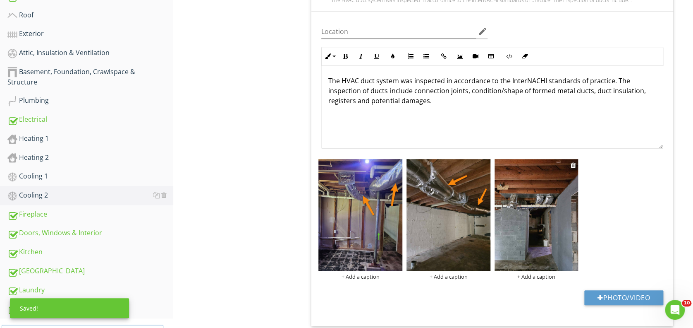
click at [530, 236] on img at bounding box center [537, 215] width 84 height 112
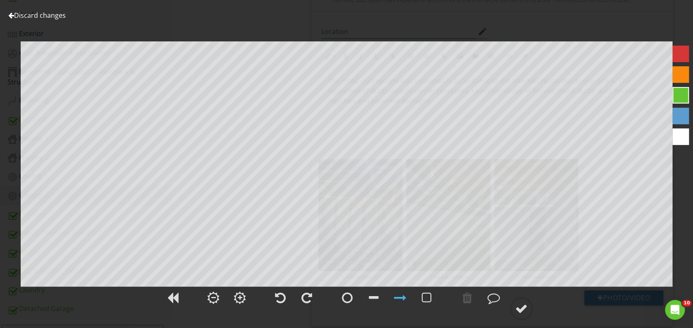
click at [679, 73] on div at bounding box center [680, 74] width 17 height 17
click at [523, 304] on div at bounding box center [521, 308] width 12 height 12
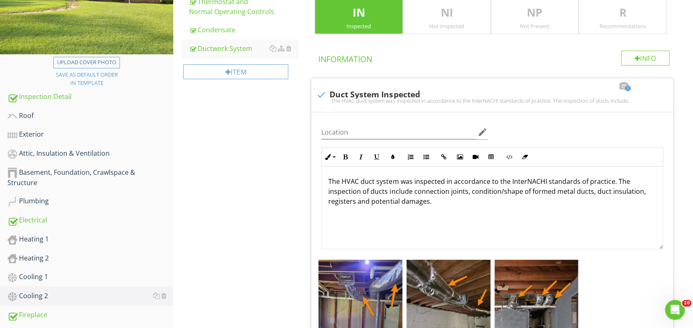
scroll to position [220, 0]
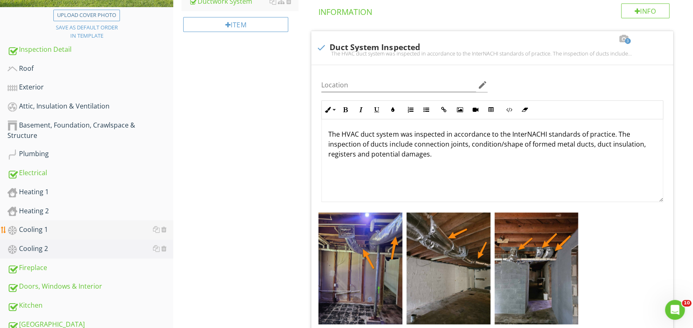
click at [68, 228] on div "Cooling 1" at bounding box center [90, 229] width 166 height 11
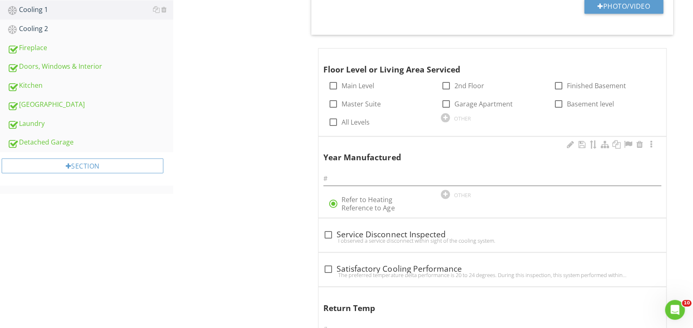
scroll to position [441, 0]
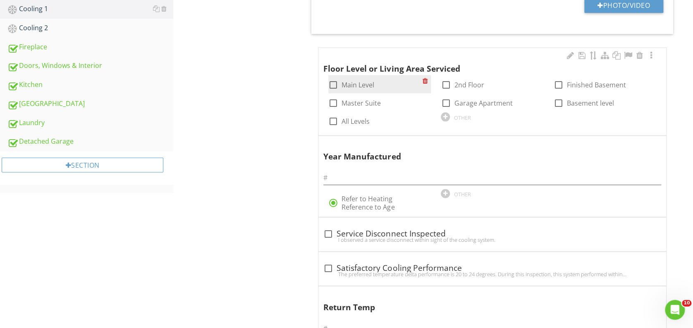
click at [334, 83] on div at bounding box center [333, 85] width 14 height 14
checkbox input "true"
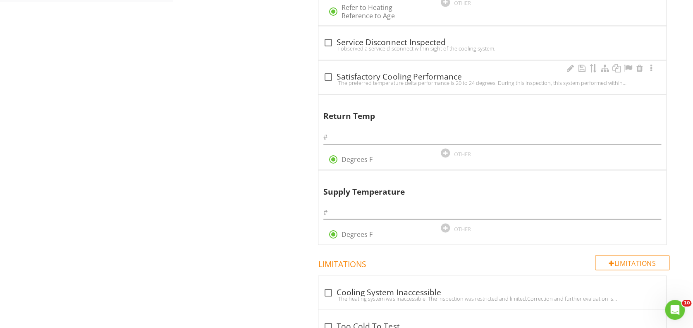
scroll to position [662, 0]
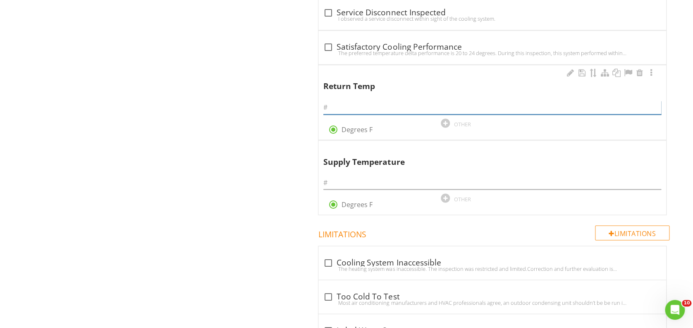
click at [378, 104] on input "text" at bounding box center [492, 107] width 338 height 14
click at [406, 107] on input "text" at bounding box center [492, 107] width 338 height 14
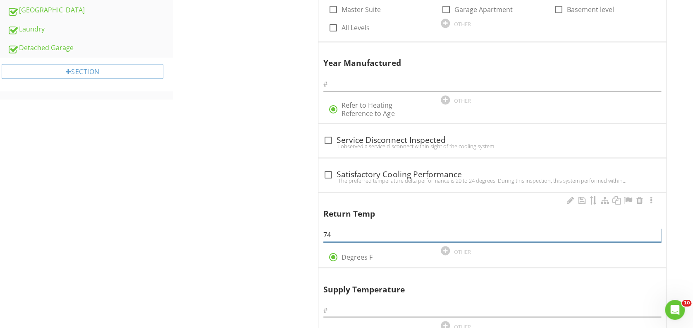
scroll to position [606, 0]
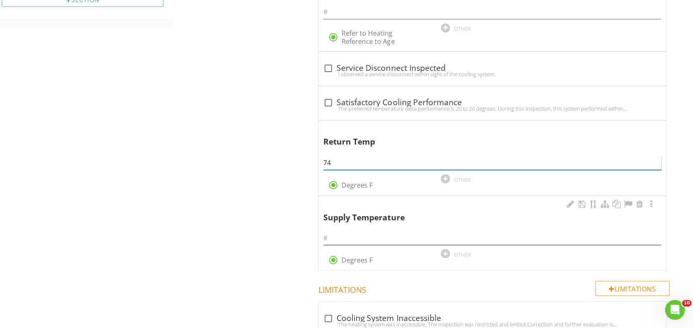
type input "74"
click at [381, 239] on input "text" at bounding box center [492, 238] width 338 height 14
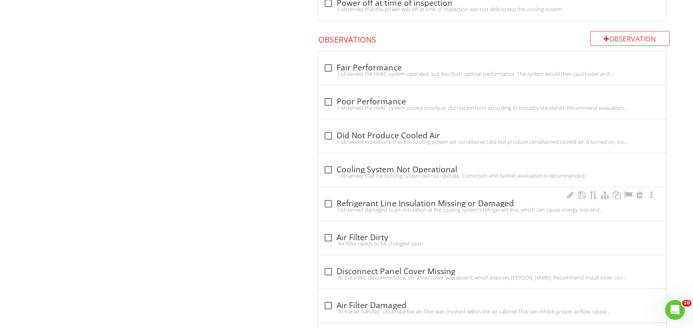
scroll to position [1158, 0]
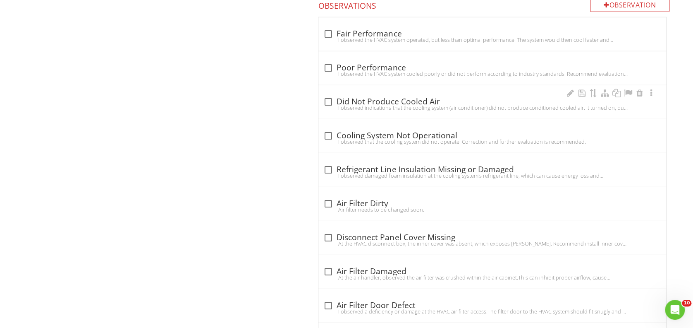
type input "74"
click at [330, 104] on div "I observed indications that the cooling system (air conditioner) did not produc…" at bounding box center [492, 107] width 338 height 7
checkbox input "true"
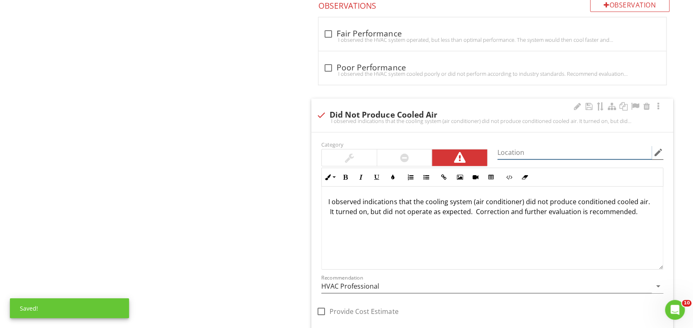
click at [524, 149] on input "Location" at bounding box center [574, 153] width 154 height 14
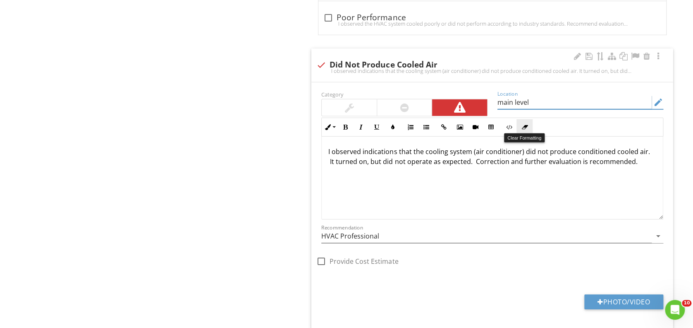
scroll to position [1213, 0]
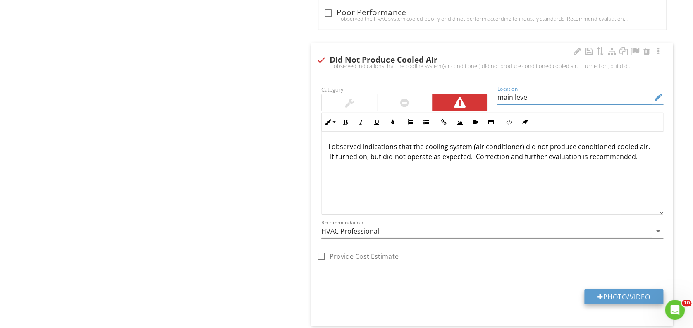
type input "main level"
click at [609, 294] on button "Photo/Video" at bounding box center [623, 296] width 79 height 15
type input "C:\fakepath\20250828_075437.jpg"
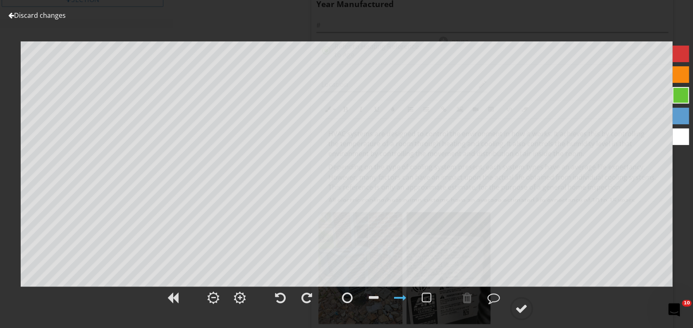
scroll to position [40, 0]
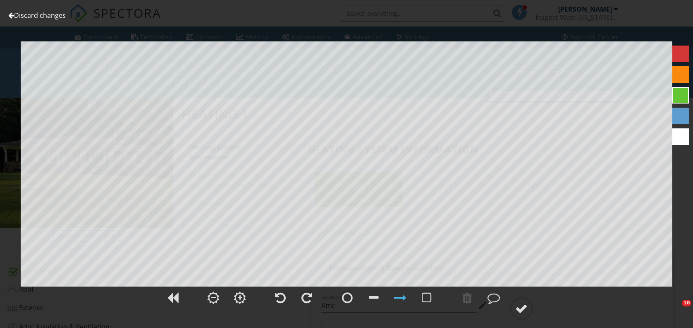
scroll to position [827, 0]
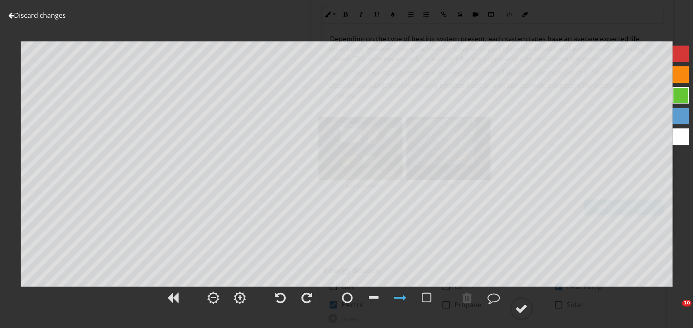
click at [677, 76] on div at bounding box center [680, 74] width 17 height 17
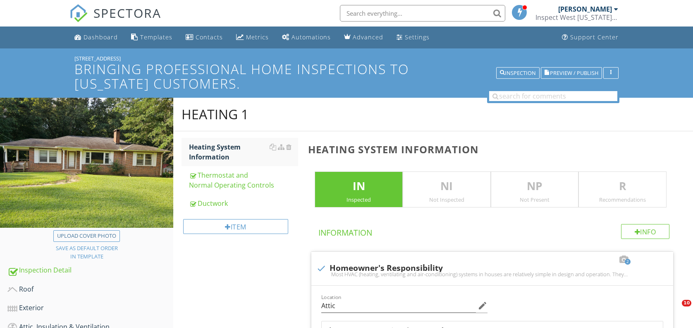
scroll to position [1378, 0]
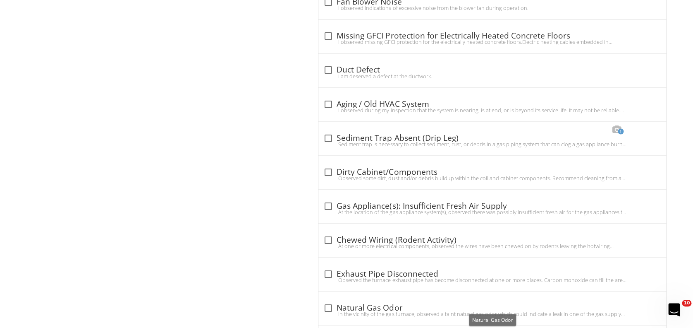
scroll to position [10, 0]
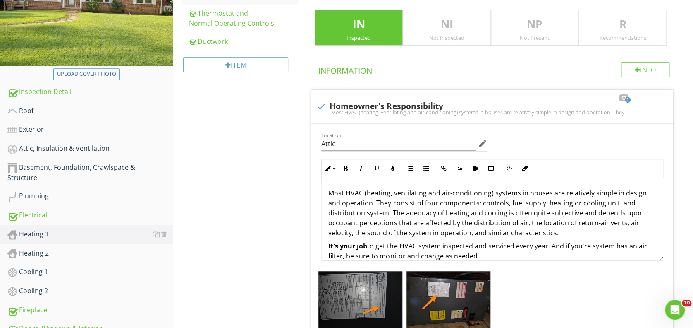
scroll to position [165, 0]
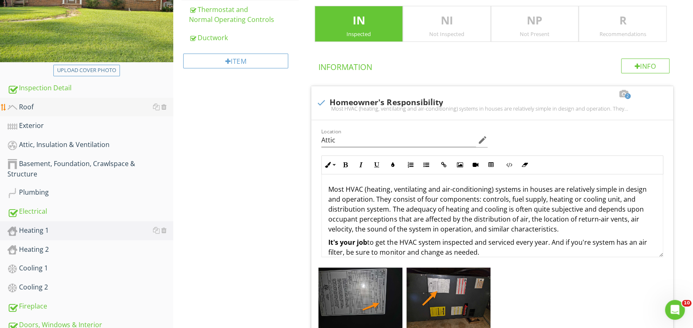
click at [33, 106] on div "Roof" at bounding box center [90, 107] width 166 height 11
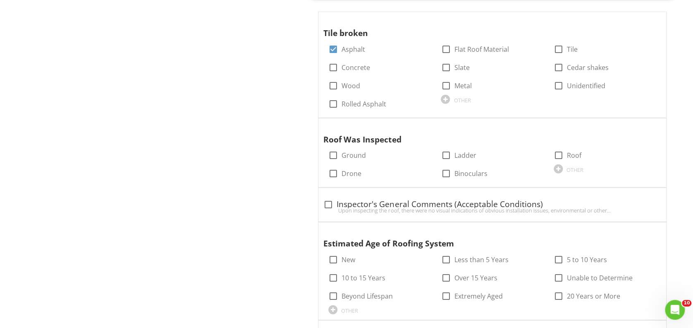
scroll to position [1102, 0]
click at [559, 153] on div at bounding box center [559, 154] width 14 height 14
checkbox input "true"
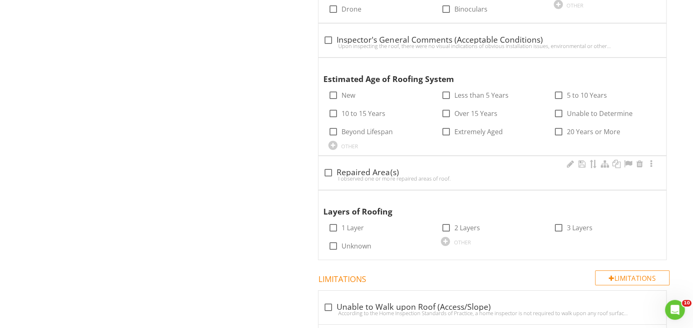
scroll to position [1268, 0]
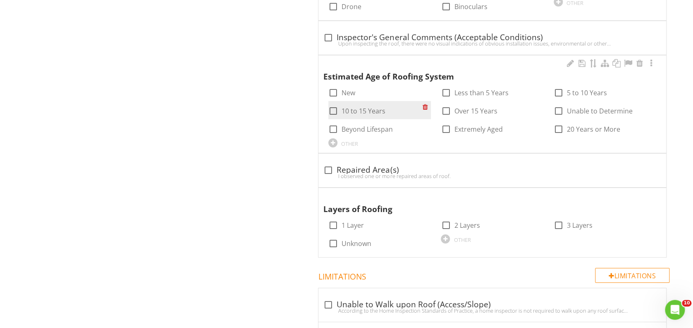
click at [335, 109] on div at bounding box center [333, 111] width 14 height 14
checkbox input "true"
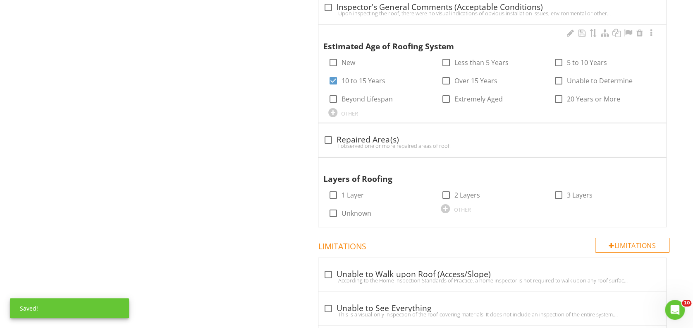
scroll to position [1378, 0]
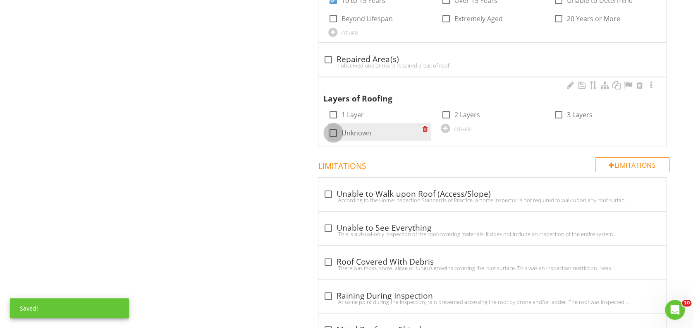
click at [334, 131] on div at bounding box center [333, 133] width 14 height 14
checkbox input "true"
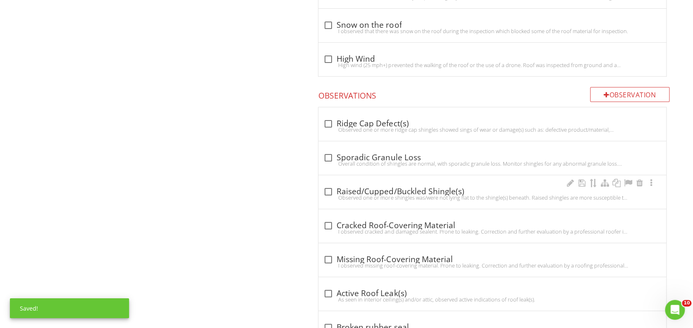
scroll to position [1764, 0]
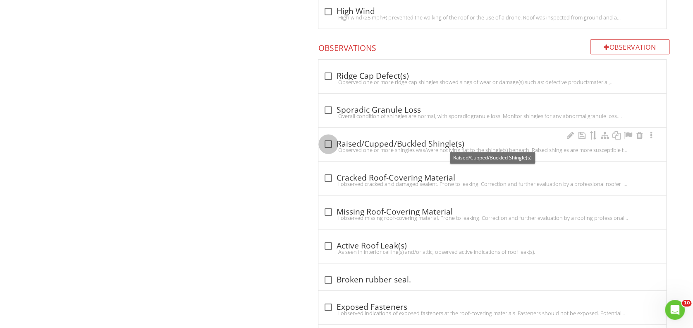
click at [330, 141] on div at bounding box center [328, 144] width 14 height 14
checkbox input "true"
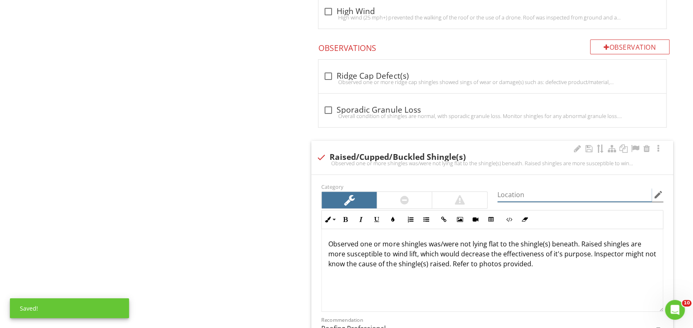
click at [515, 190] on input "Location" at bounding box center [574, 195] width 154 height 14
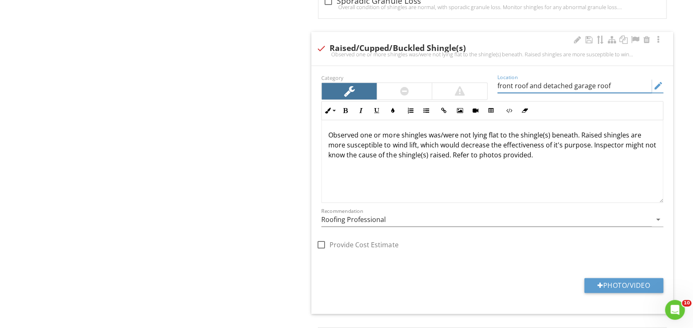
scroll to position [1930, 0]
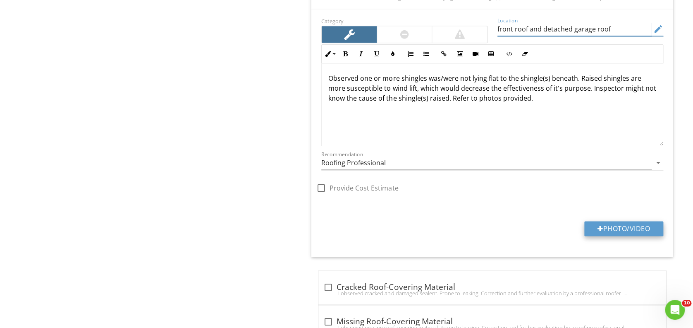
type input "front roof and detached garage roof"
click at [601, 225] on button "Photo/Video" at bounding box center [623, 228] width 79 height 15
type input "C:\fakepath\20250828_111746.jpg"
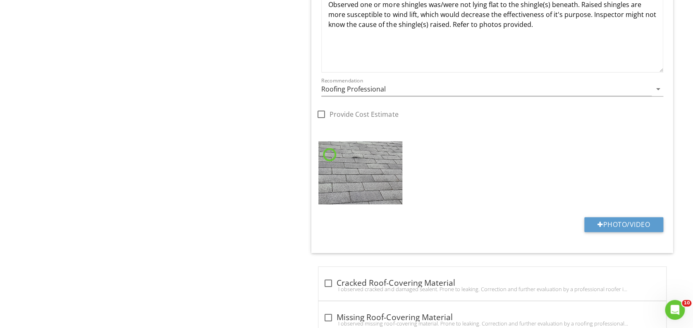
scroll to position [2040, 0]
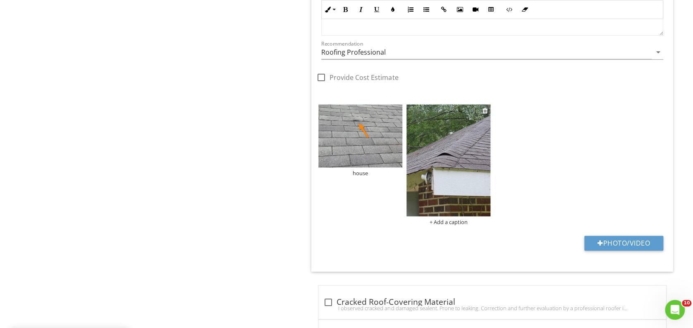
click at [447, 218] on div "+ Add a caption" at bounding box center [448, 221] width 84 height 7
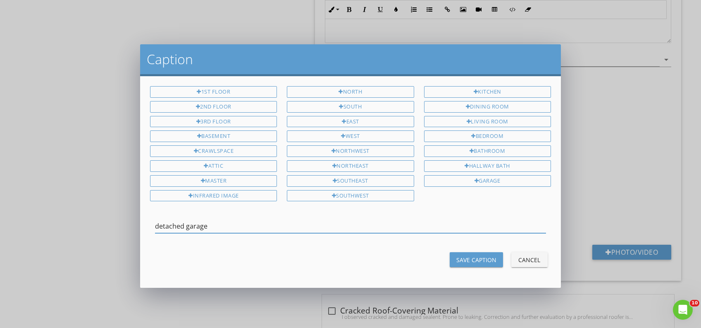
type input "detached garage"
click at [483, 255] on div "Save Caption" at bounding box center [477, 259] width 40 height 9
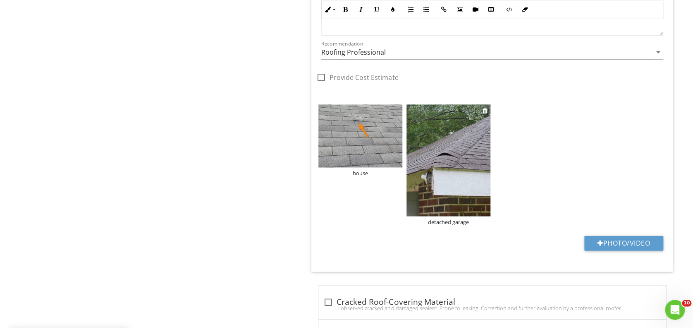
click at [439, 125] on img at bounding box center [448, 160] width 84 height 112
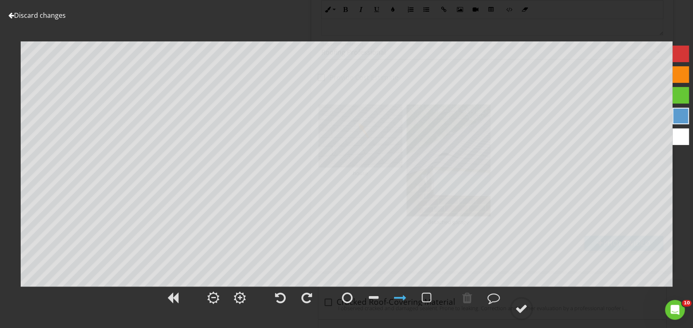
click at [674, 68] on div at bounding box center [680, 74] width 17 height 17
click at [524, 308] on div at bounding box center [521, 308] width 12 height 12
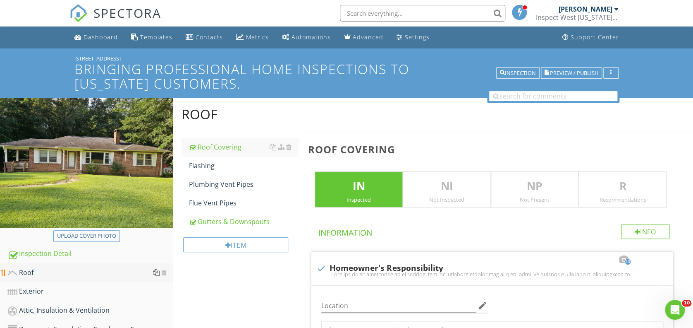
click at [155, 274] on div at bounding box center [156, 272] width 7 height 7
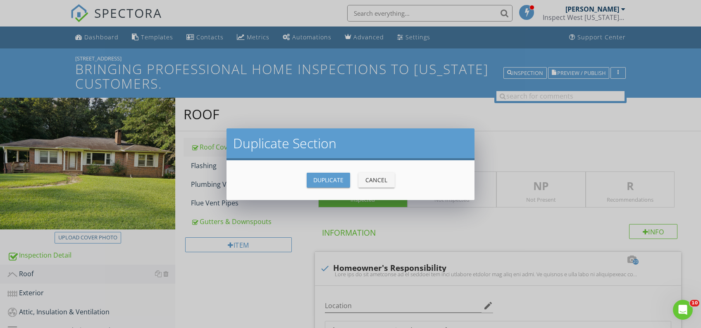
click at [330, 182] on div "Duplicate" at bounding box center [328, 179] width 30 height 9
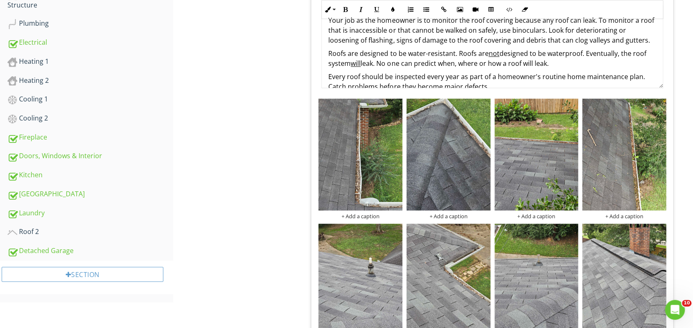
scroll to position [334, 0]
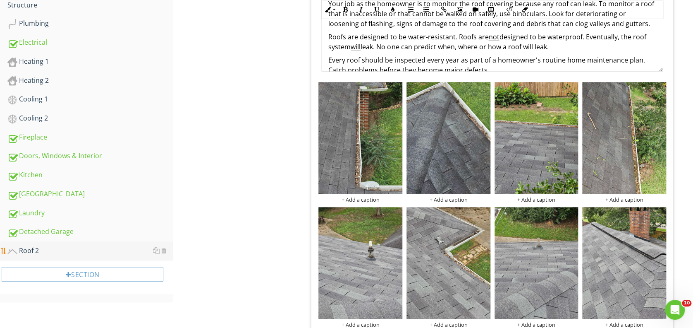
click at [30, 246] on div "Roof 2" at bounding box center [90, 250] width 166 height 11
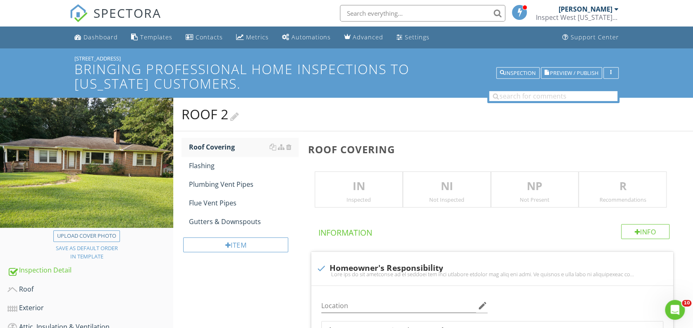
click at [238, 115] on div at bounding box center [234, 115] width 9 height 11
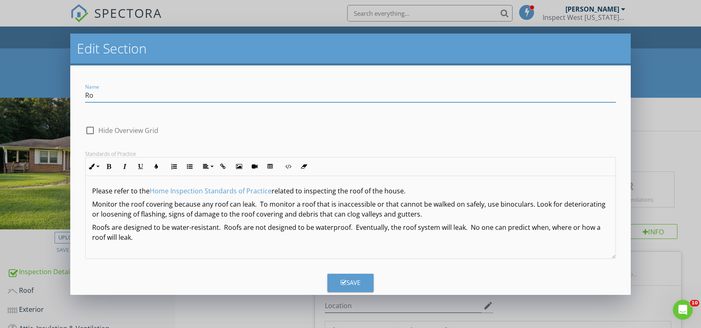
type input "R"
type input "Detached garage roof"
click at [359, 285] on button "Save" at bounding box center [351, 282] width 46 height 18
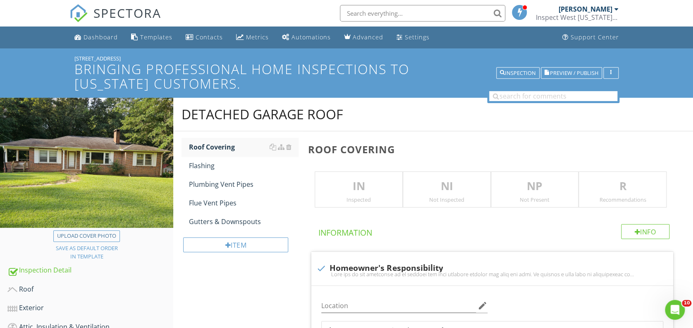
click at [365, 184] on p "IN" at bounding box center [358, 186] width 87 height 17
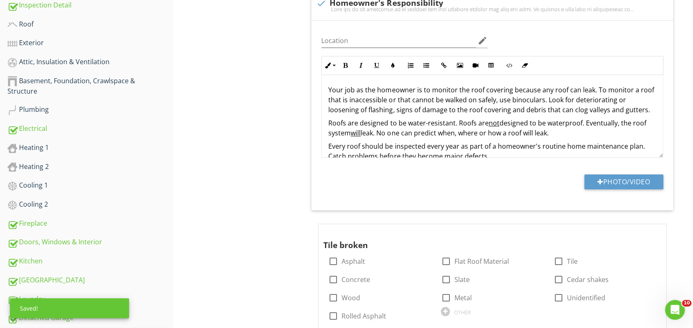
scroll to position [386, 0]
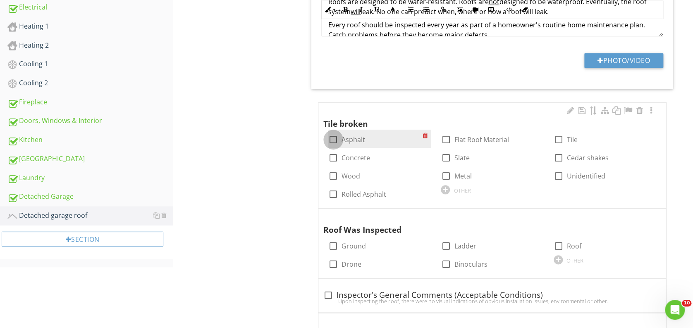
click at [332, 141] on div at bounding box center [333, 139] width 14 height 14
checkbox input "true"
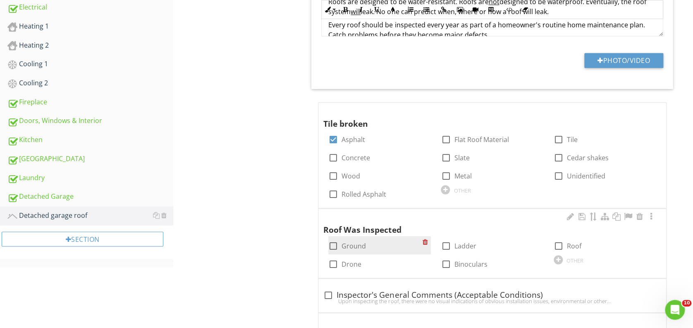
click at [331, 244] on div at bounding box center [333, 246] width 14 height 14
checkbox input "true"
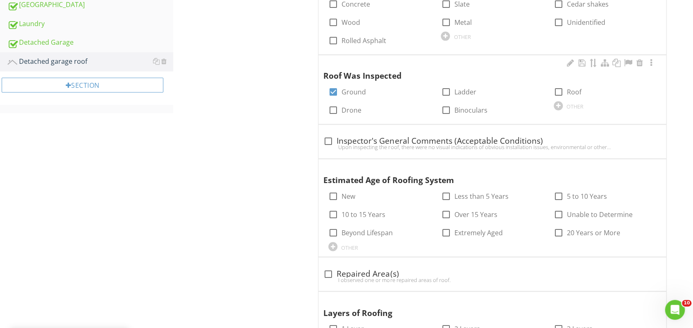
scroll to position [551, 0]
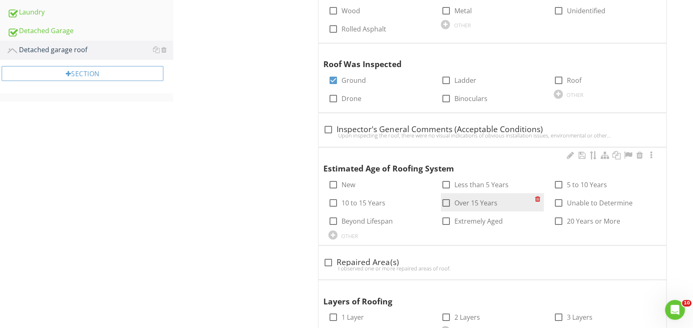
click at [448, 201] on div at bounding box center [446, 203] width 14 height 14
checkbox input "true"
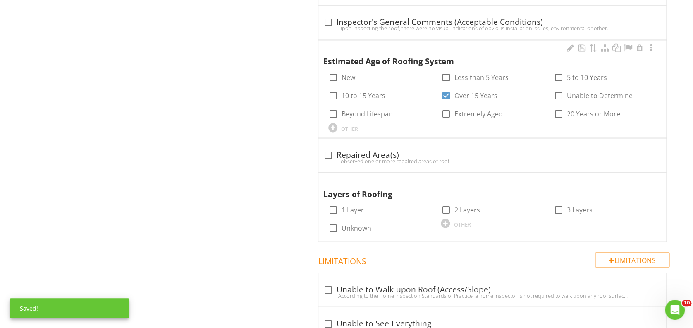
scroll to position [662, 0]
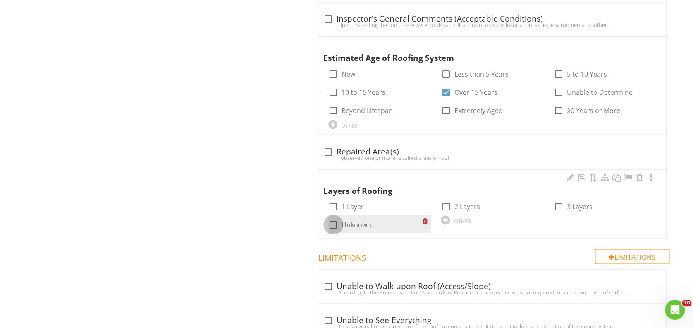
click at [331, 223] on div at bounding box center [333, 224] width 14 height 14
checkbox input "true"
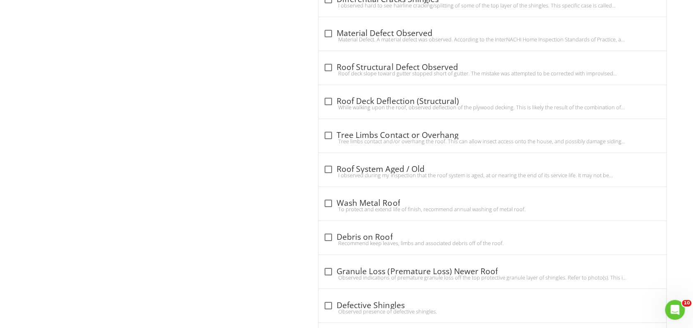
scroll to position [2095, 0]
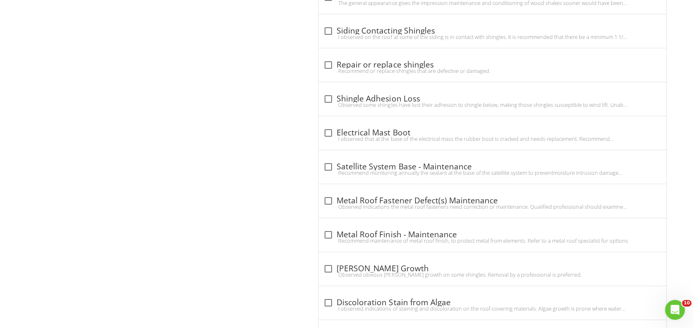
scroll to position [2481, 0]
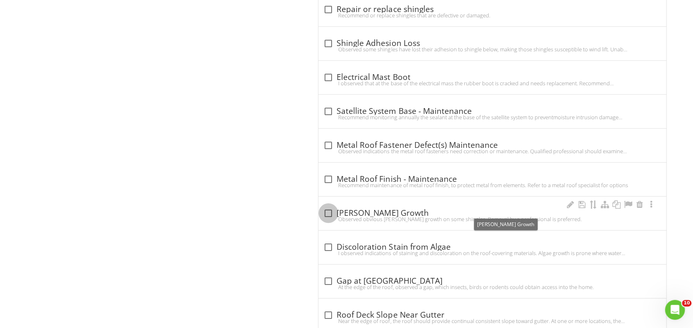
click at [329, 210] on div at bounding box center [328, 213] width 14 height 14
checkbox input "true"
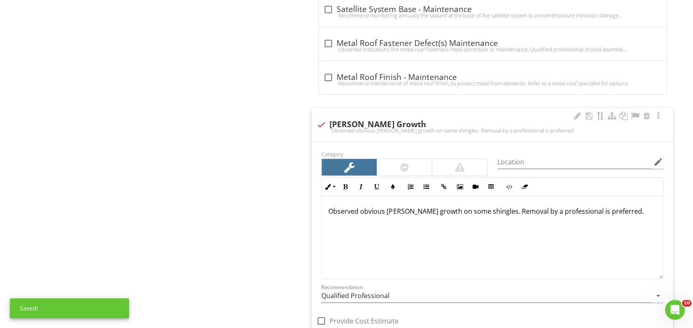
scroll to position [2591, 0]
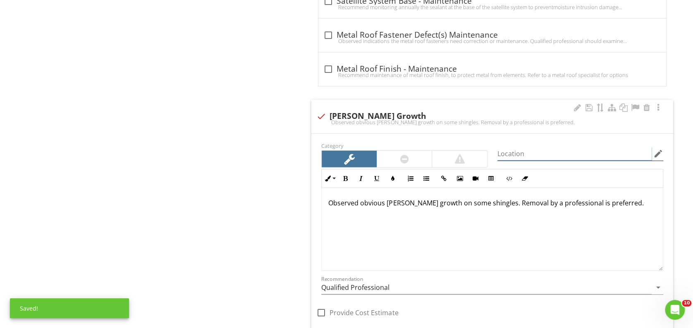
click at [530, 148] on input "Location" at bounding box center [574, 154] width 154 height 14
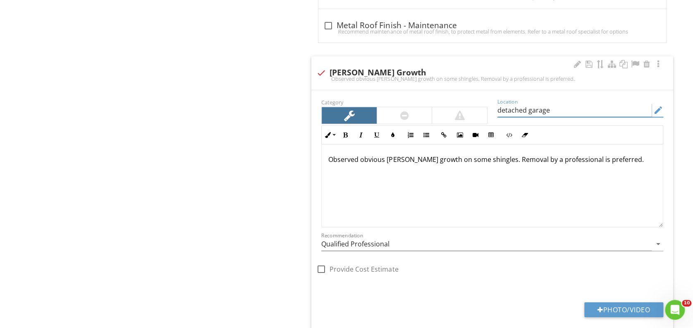
scroll to position [2702, 0]
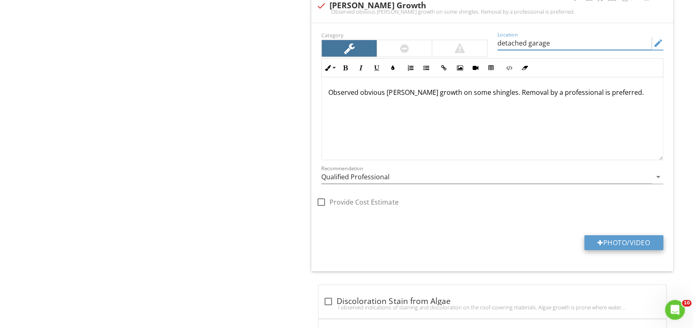
type input "detached garage"
click at [608, 238] on button "Photo/Video" at bounding box center [623, 242] width 79 height 15
type input "C:\fakepath\20250828_111701.jpg"
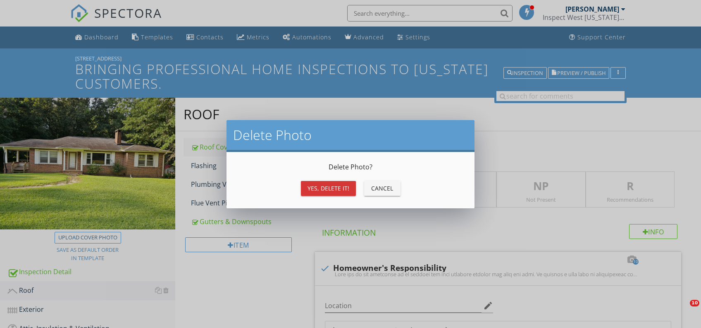
scroll to position [1709, 0]
